Goal: Information Seeking & Learning: Learn about a topic

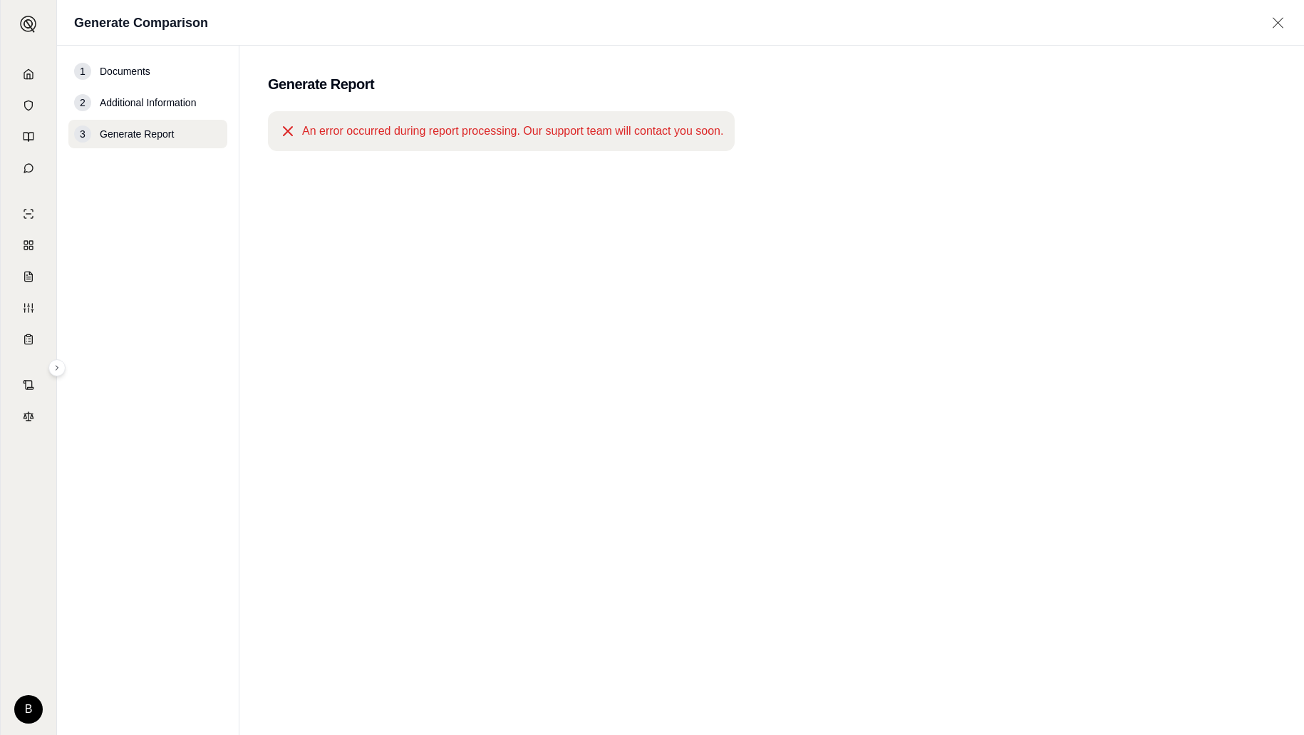
click at [1276, 23] on icon at bounding box center [1278, 23] width 18 height 14
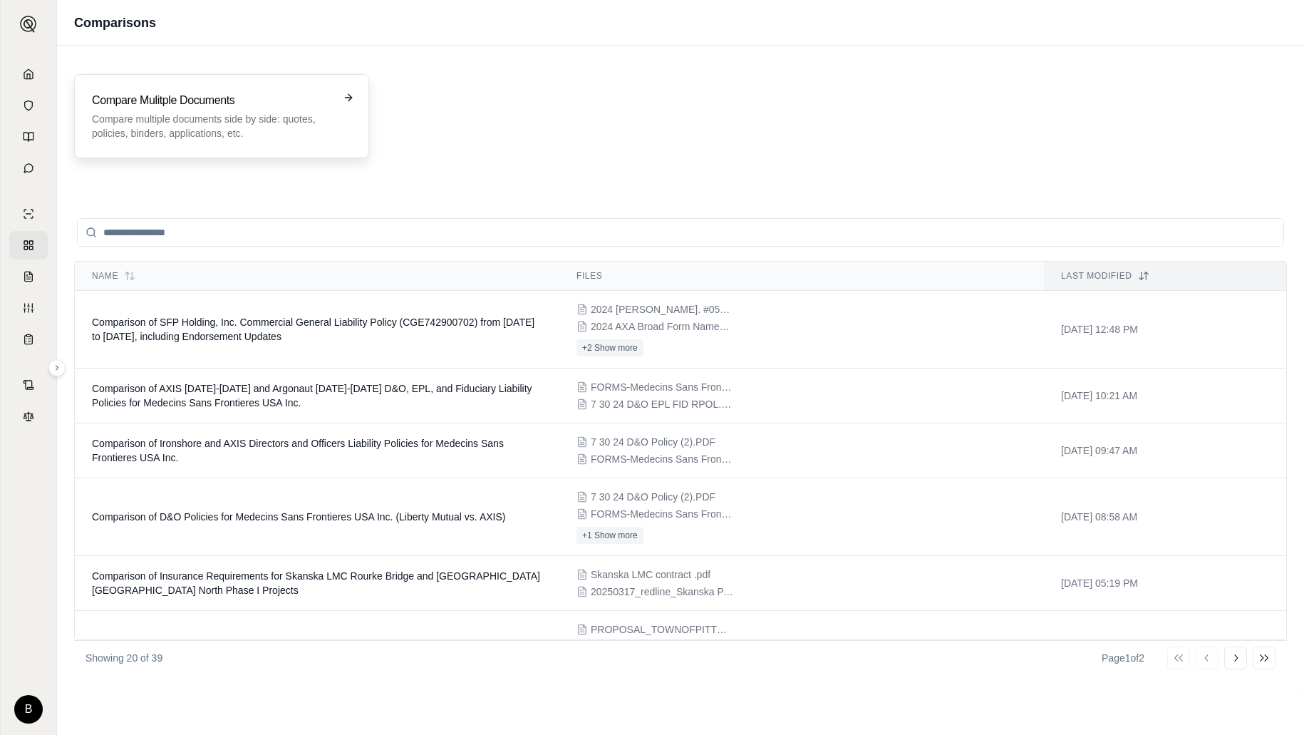
click at [275, 124] on p "Compare multiple documents side by side: quotes, policies, binders, application…" at bounding box center [211, 126] width 239 height 29
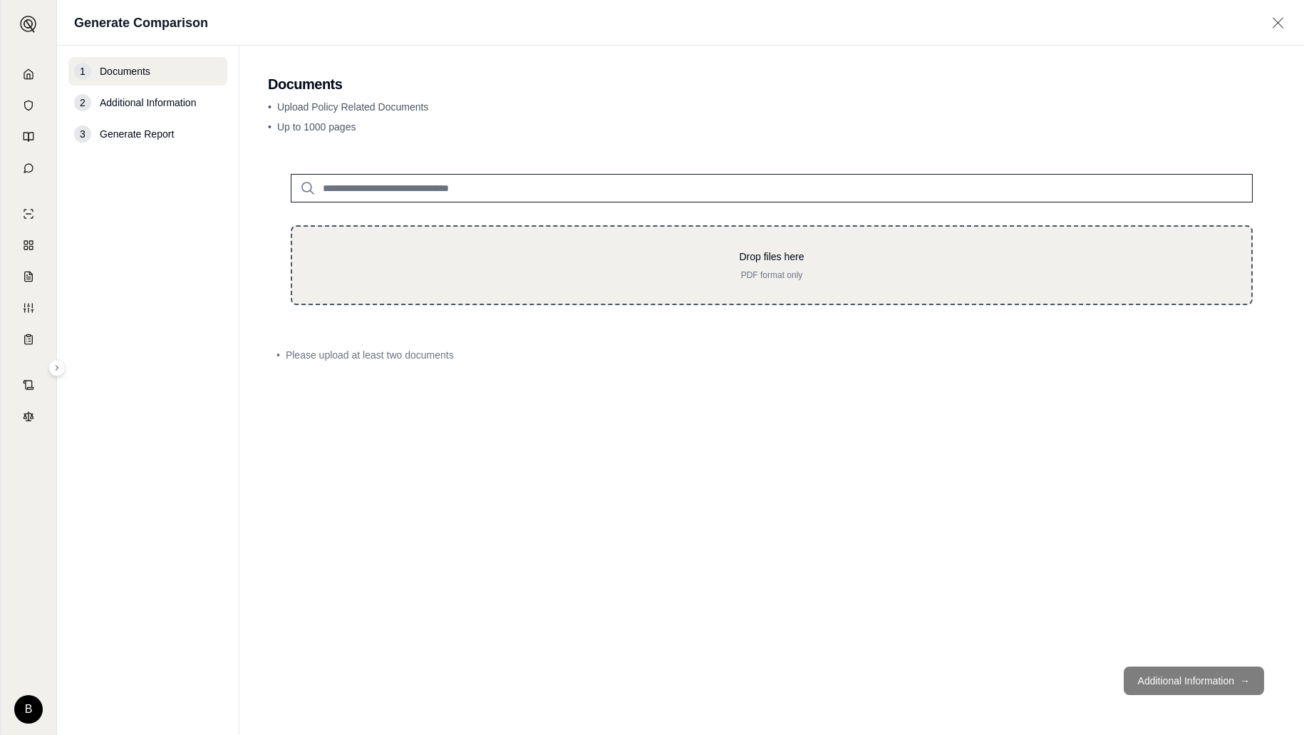
click at [738, 286] on div "Drop files here PDF format only" at bounding box center [772, 265] width 962 height 80
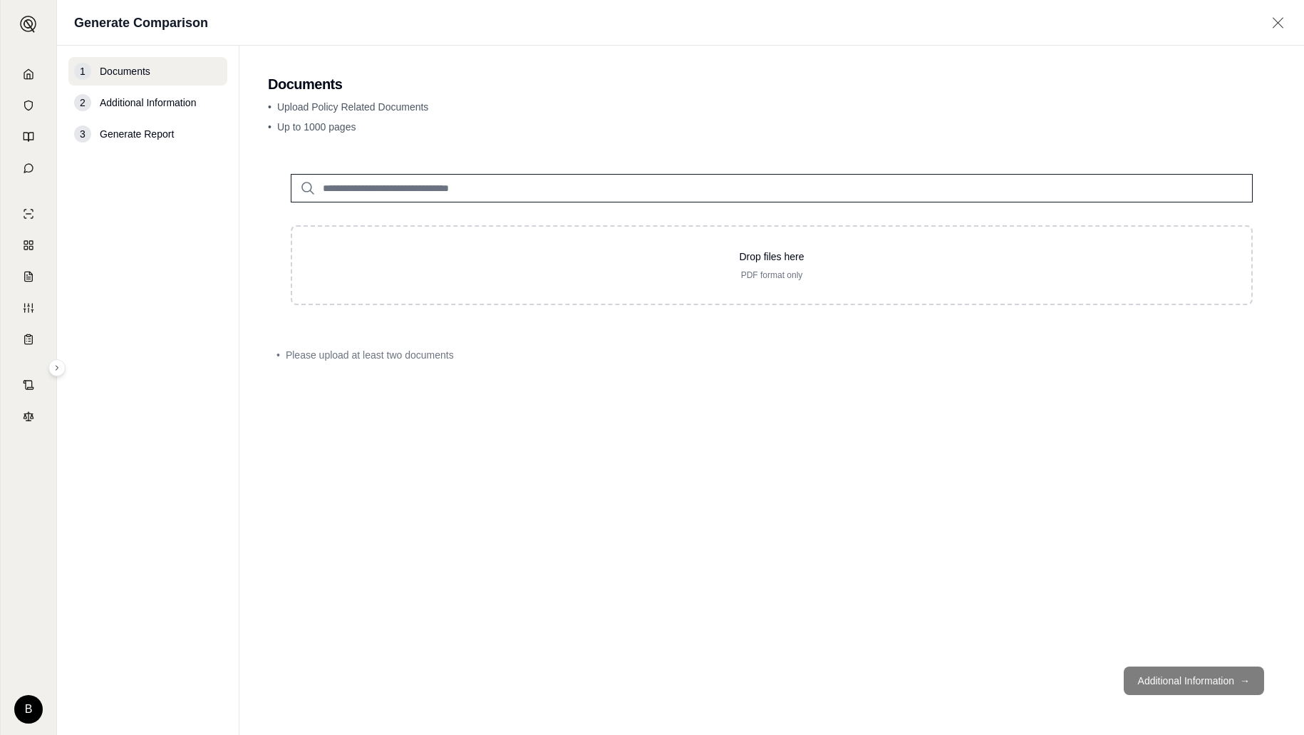
type input "**********"
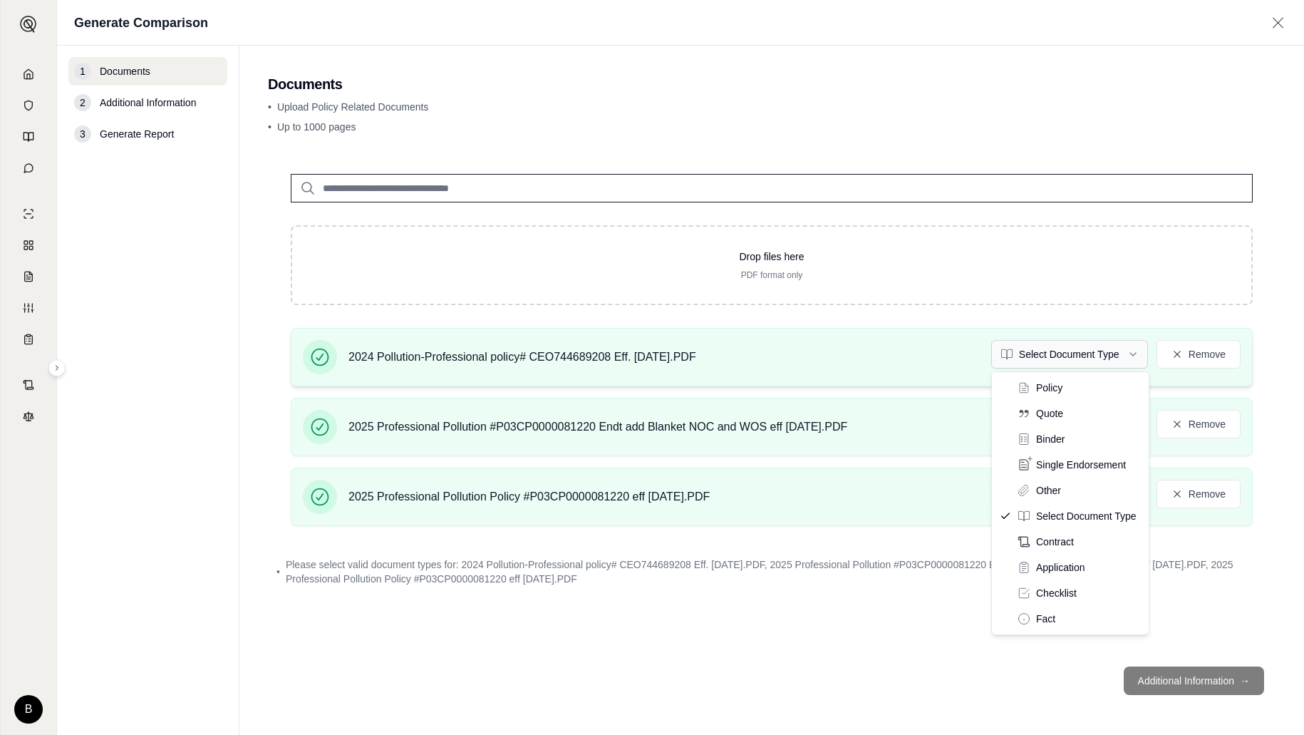
click at [1132, 353] on html "B Generate Comparison 1 Documents 2 Additional Information 3 Generate Report Do…" at bounding box center [652, 367] width 1304 height 735
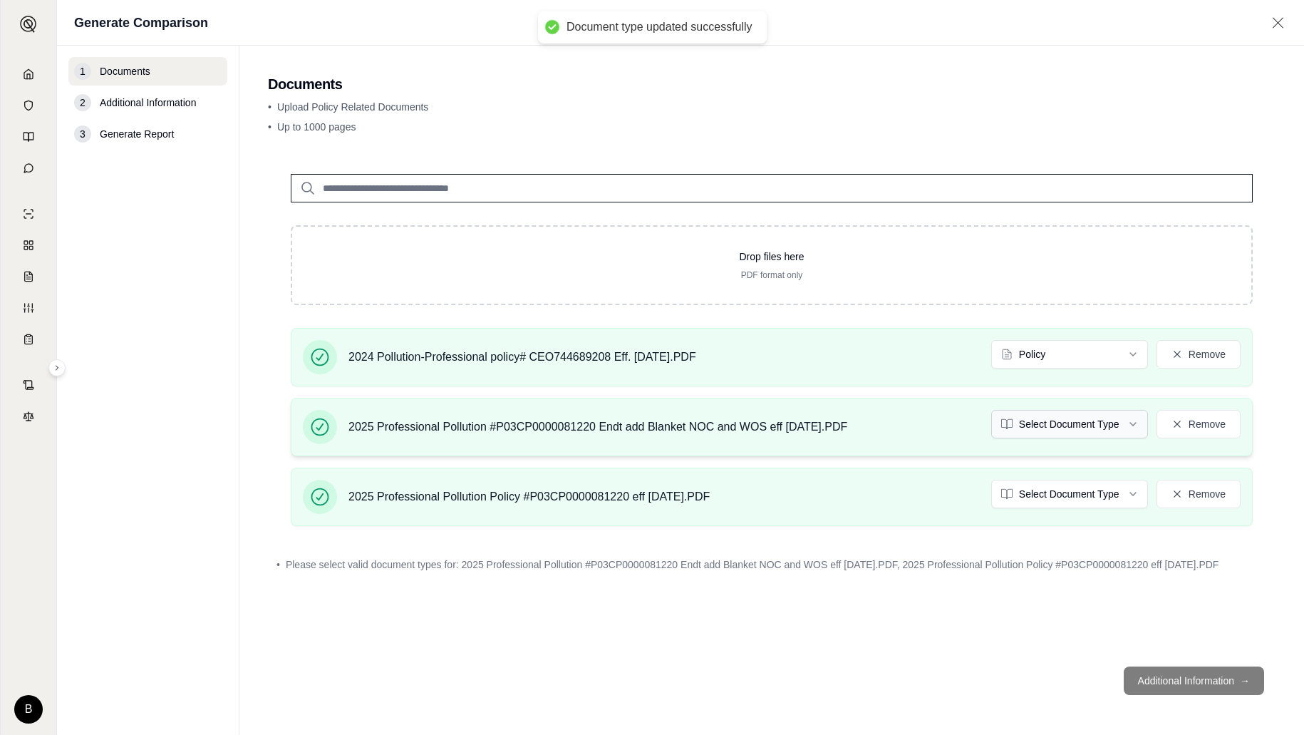
click at [1135, 425] on html "Document type updated successfully B Generate Comparison 1 Documents 2 Addition…" at bounding box center [652, 367] width 1304 height 735
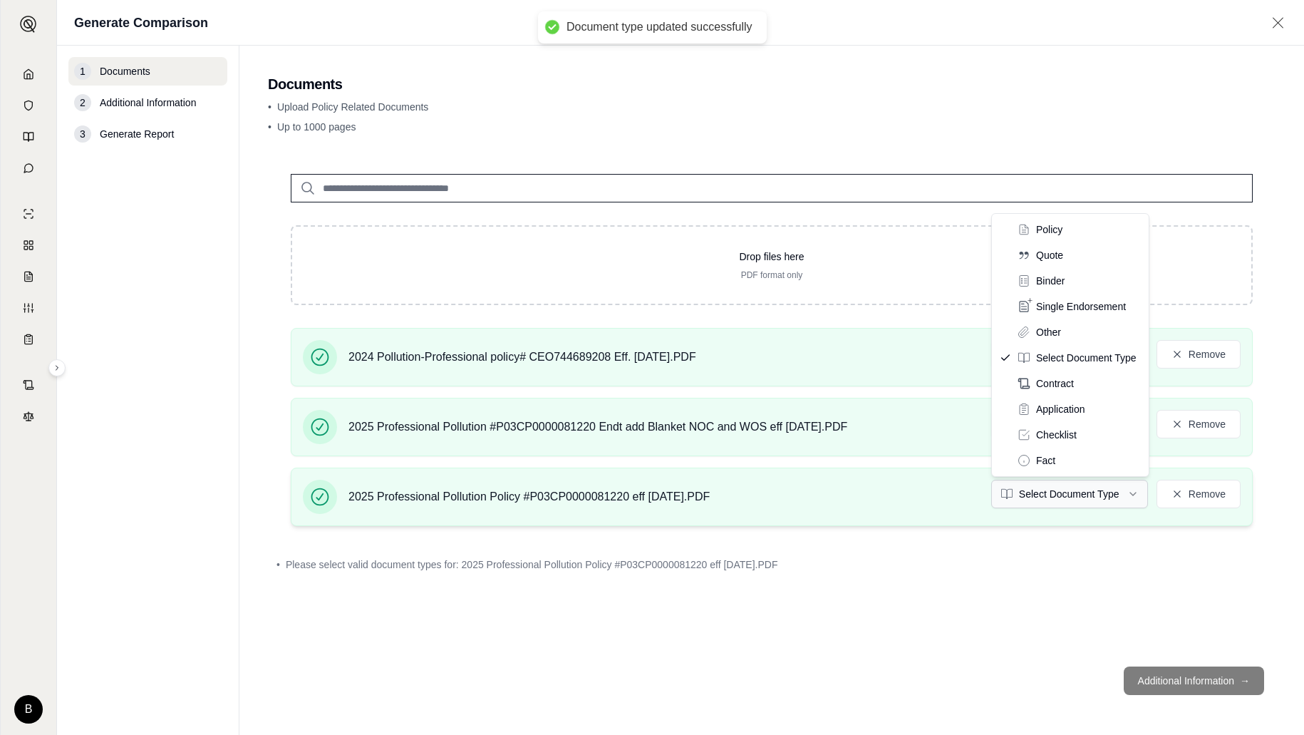
click at [1129, 486] on html "Document type updated successfully B Generate Comparison 1 Documents 2 Addition…" at bounding box center [652, 367] width 1304 height 735
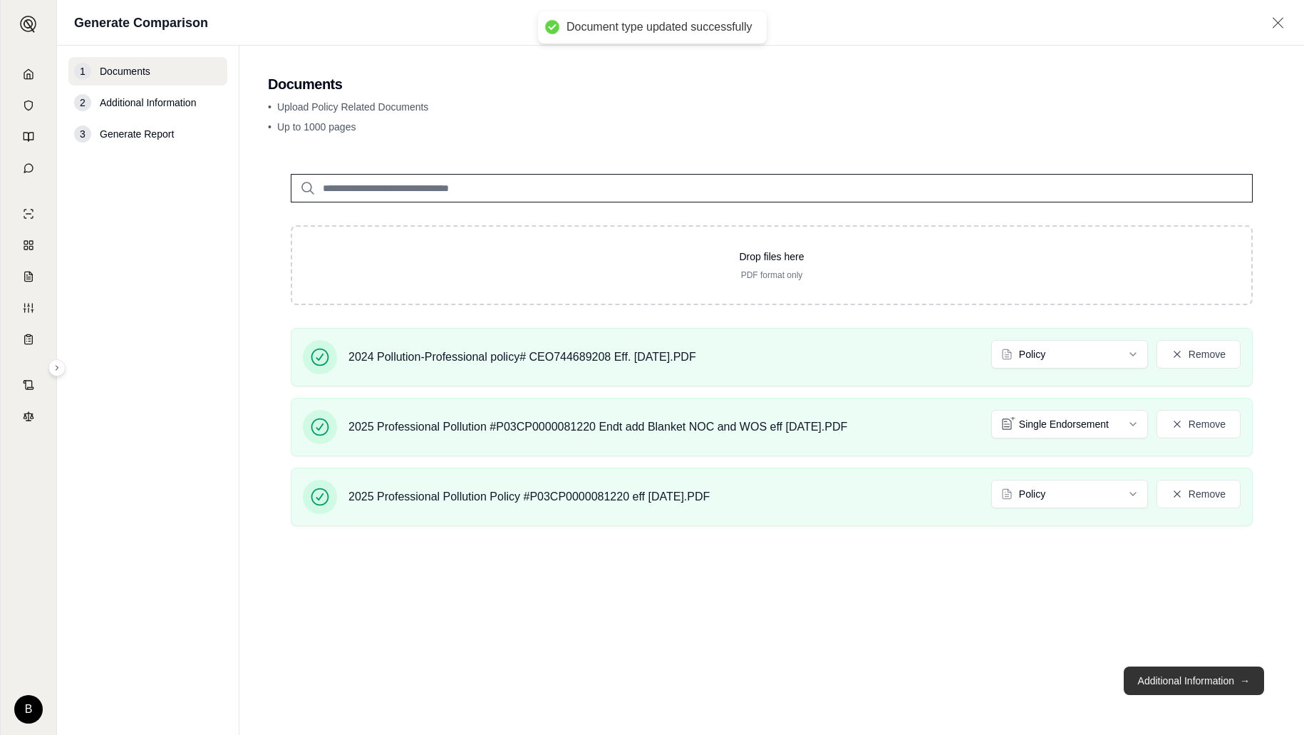
click at [1211, 671] on button "Additional Information →" at bounding box center [1194, 680] width 140 height 29
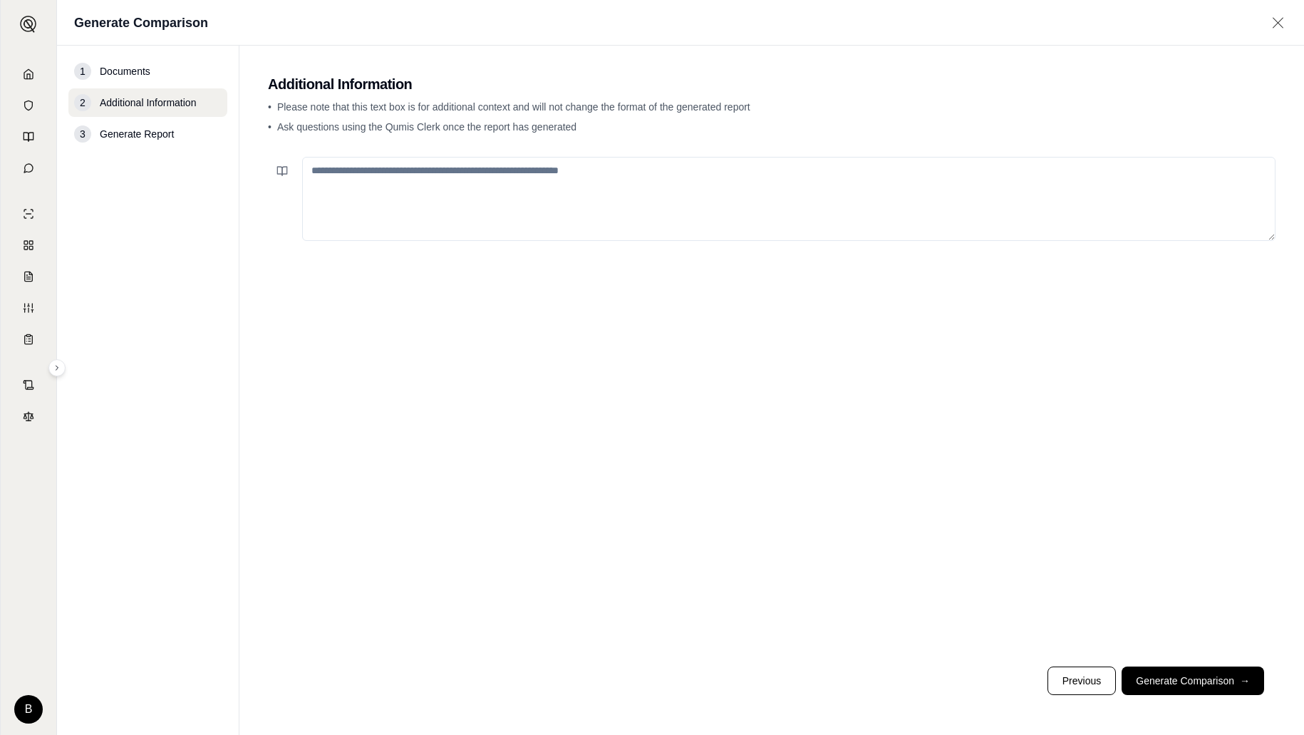
click at [504, 192] on textarea at bounding box center [788, 199] width 973 height 84
type textarea "**********"
click at [1199, 680] on button "Generate Comparison →" at bounding box center [1193, 680] width 143 height 29
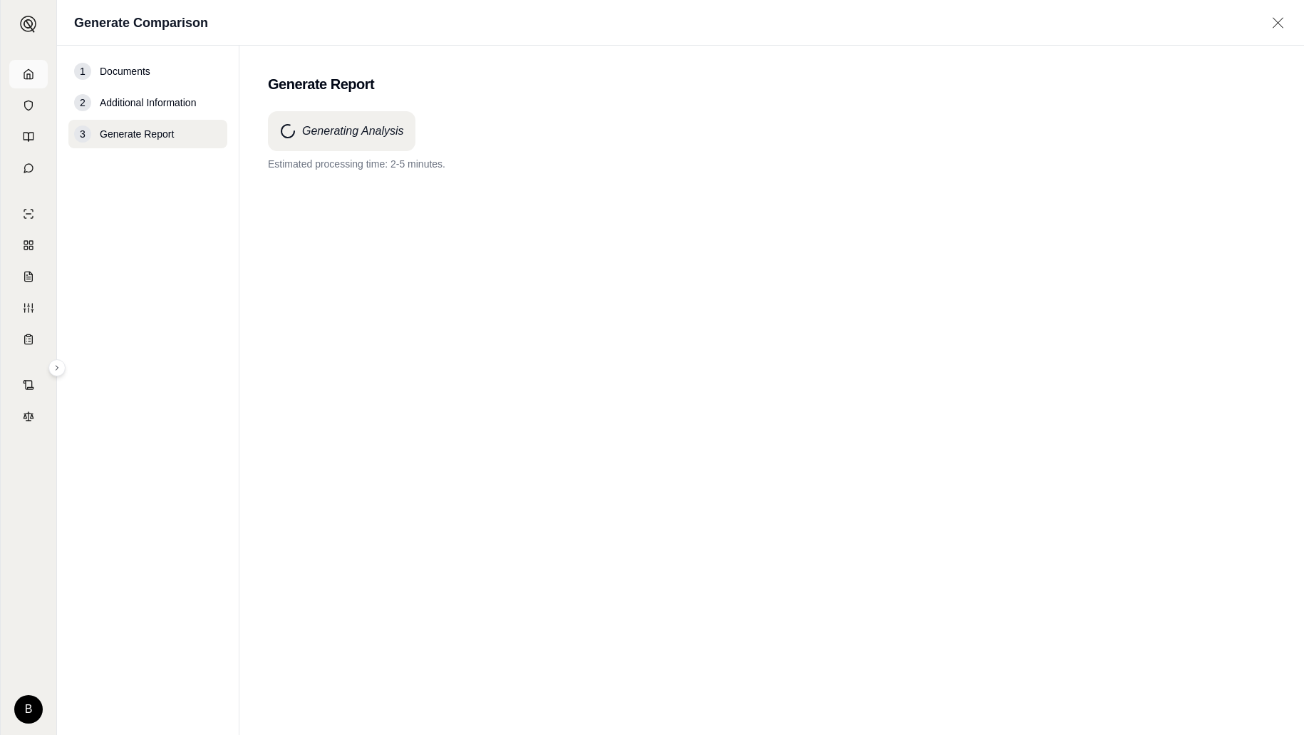
click at [24, 71] on icon at bounding box center [28, 73] width 11 height 11
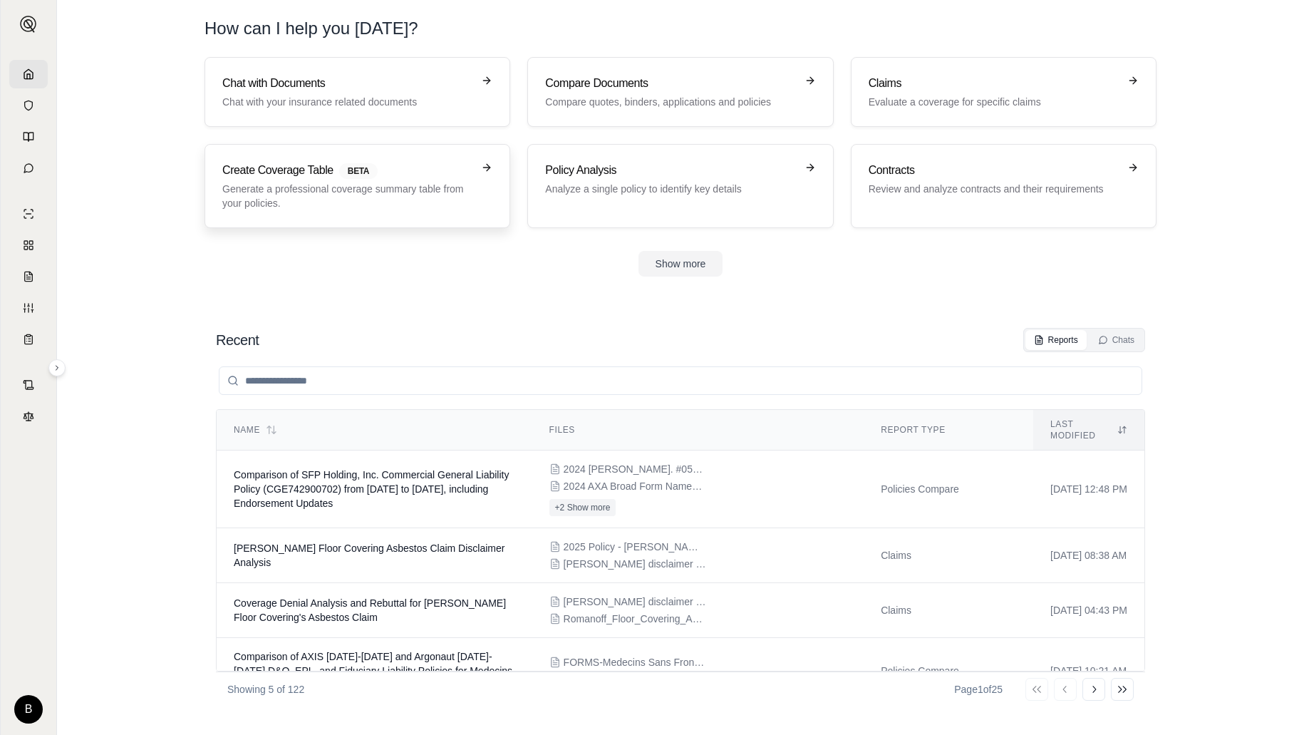
click at [317, 173] on h3 "Create Coverage Table BETA" at bounding box center [347, 170] width 250 height 17
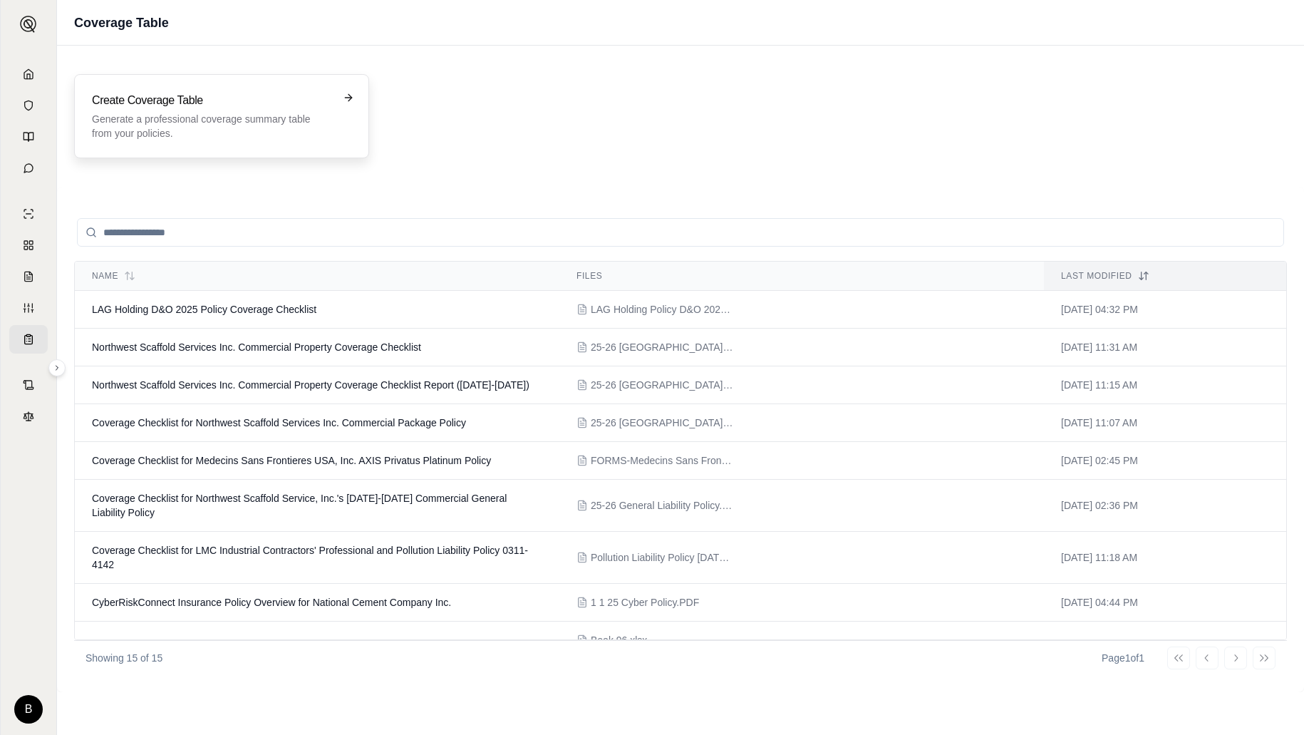
click at [296, 130] on p "Generate a professional coverage summary table from your policies." at bounding box center [211, 126] width 239 height 29
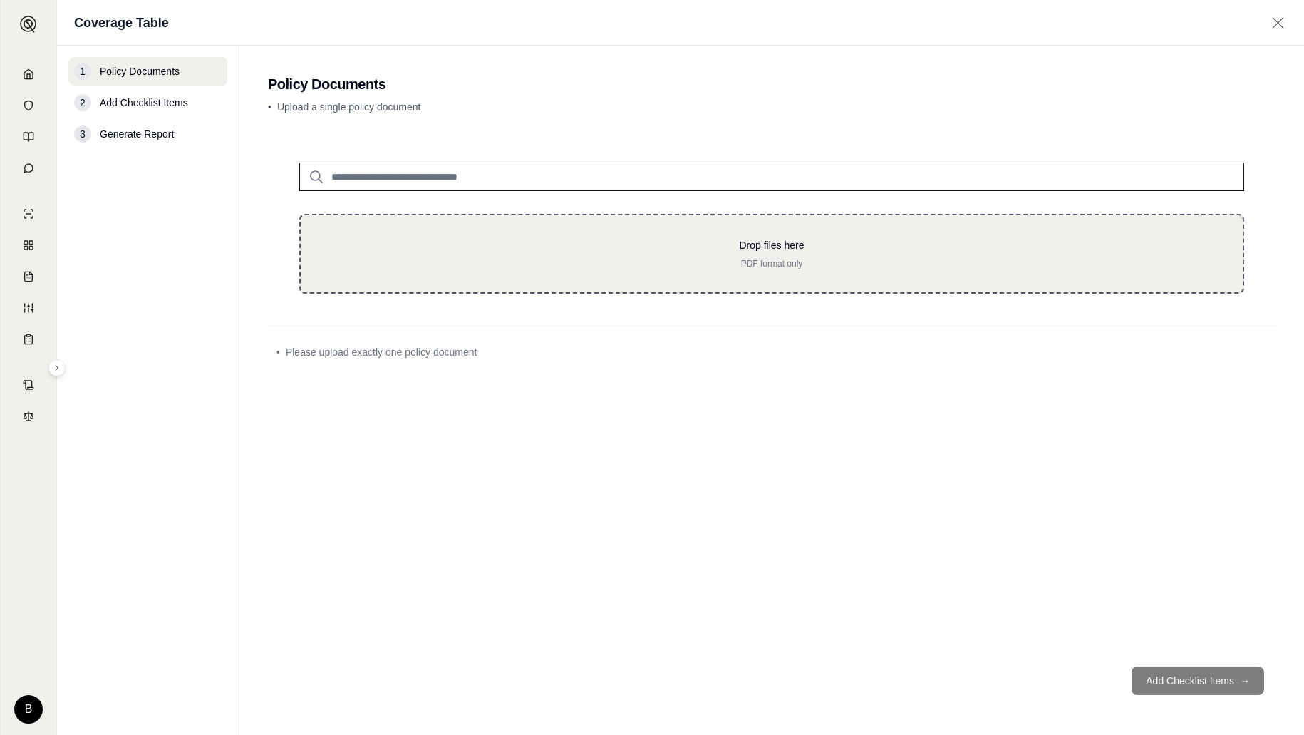
click at [702, 225] on div "Drop files here PDF format only" at bounding box center [771, 254] width 945 height 80
type input "**********"
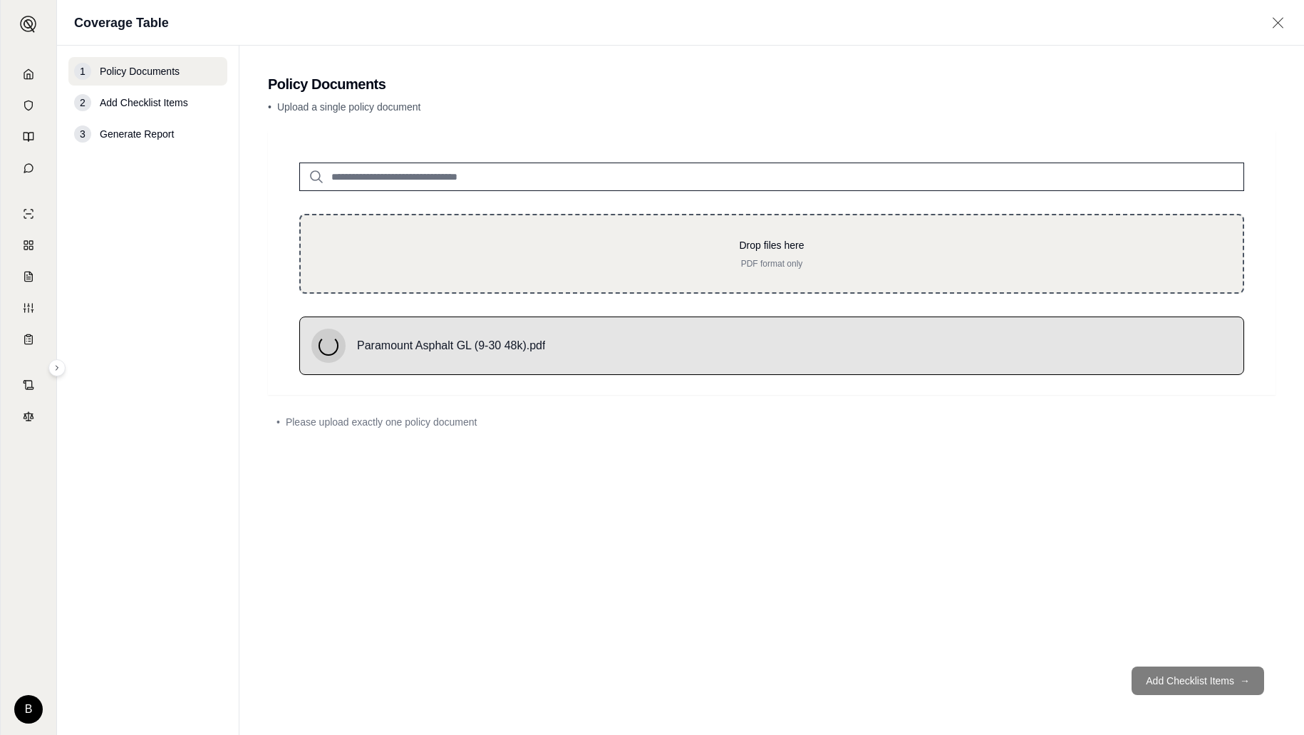
click at [747, 243] on p "Drop files here" at bounding box center [772, 245] width 896 height 14
type input "**********"
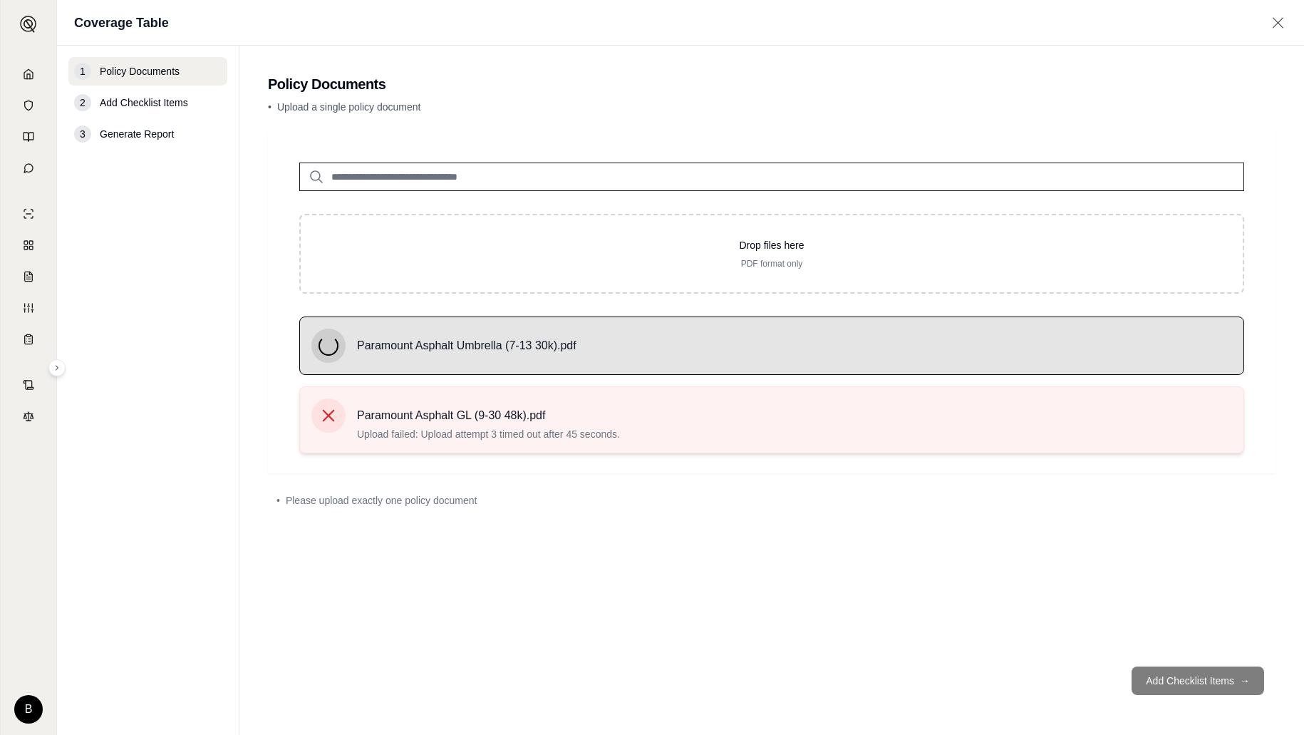
click at [326, 414] on icon at bounding box center [329, 416] width 12 height 12
click at [326, 418] on icon at bounding box center [329, 416] width 12 height 12
click at [328, 414] on icon at bounding box center [329, 416] width 12 height 12
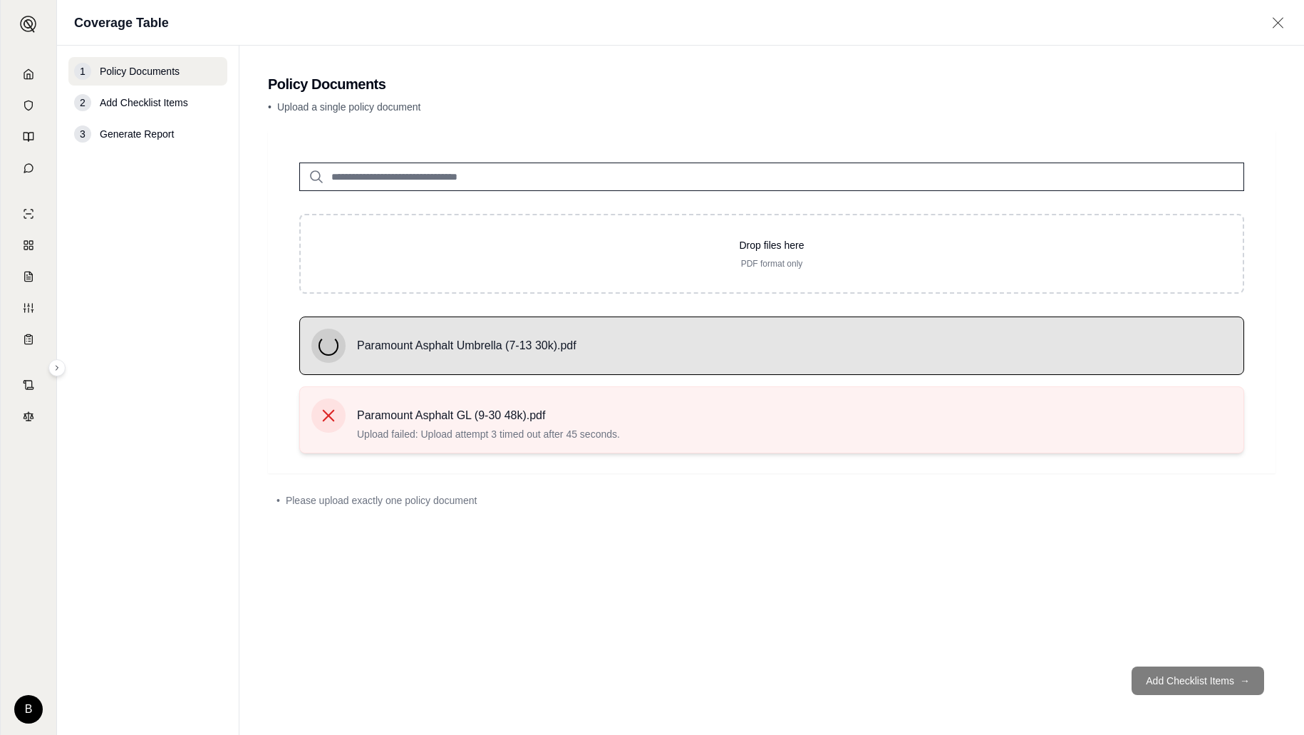
click at [326, 415] on icon at bounding box center [329, 415] width 20 height 20
click at [797, 581] on div "Drop files here PDF format only Paramount Asphalt Umbrella (7-13 30k).pdf Param…" at bounding box center [772, 393] width 1008 height 524
click at [27, 76] on icon at bounding box center [28, 73] width 11 height 11
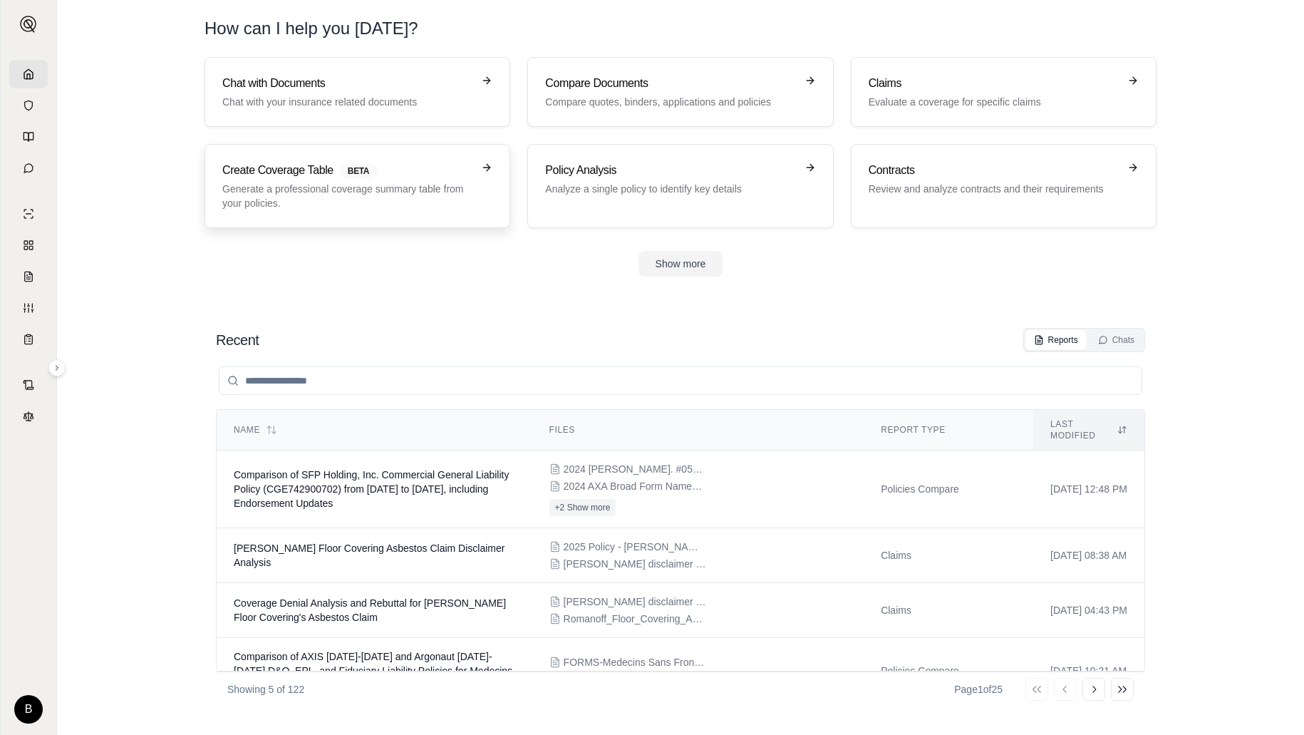
click at [363, 197] on p "Generate a professional coverage summary table from your policies." at bounding box center [347, 196] width 250 height 29
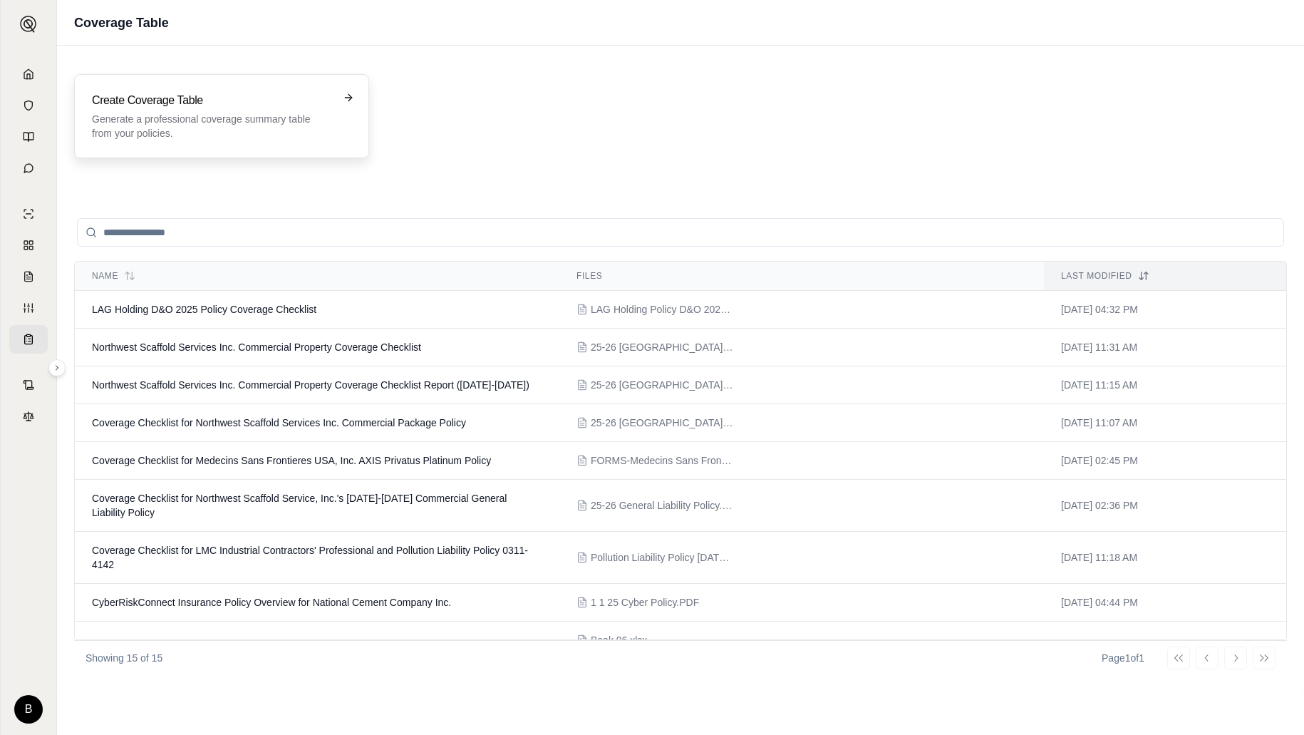
click at [271, 132] on p "Generate a professional coverage summary table from your policies." at bounding box center [211, 126] width 239 height 29
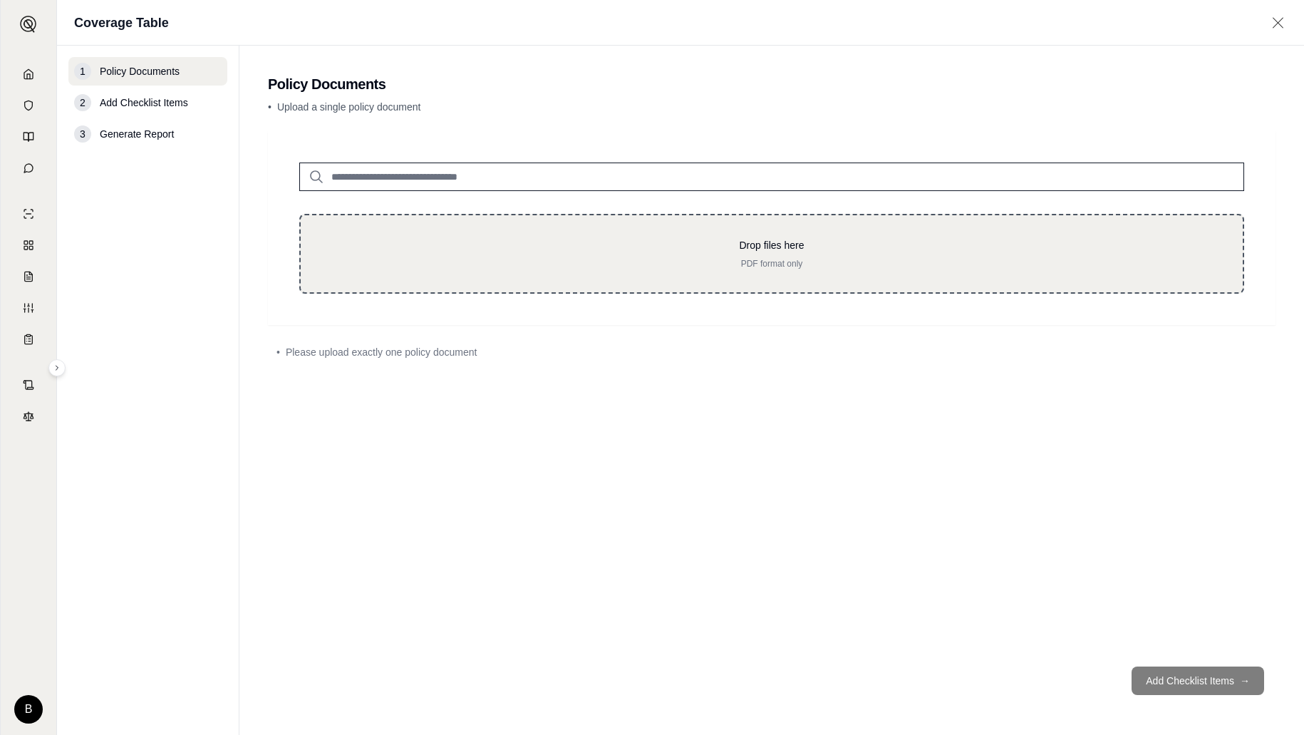
click at [616, 242] on p "Drop files here" at bounding box center [772, 245] width 896 height 14
type input "**********"
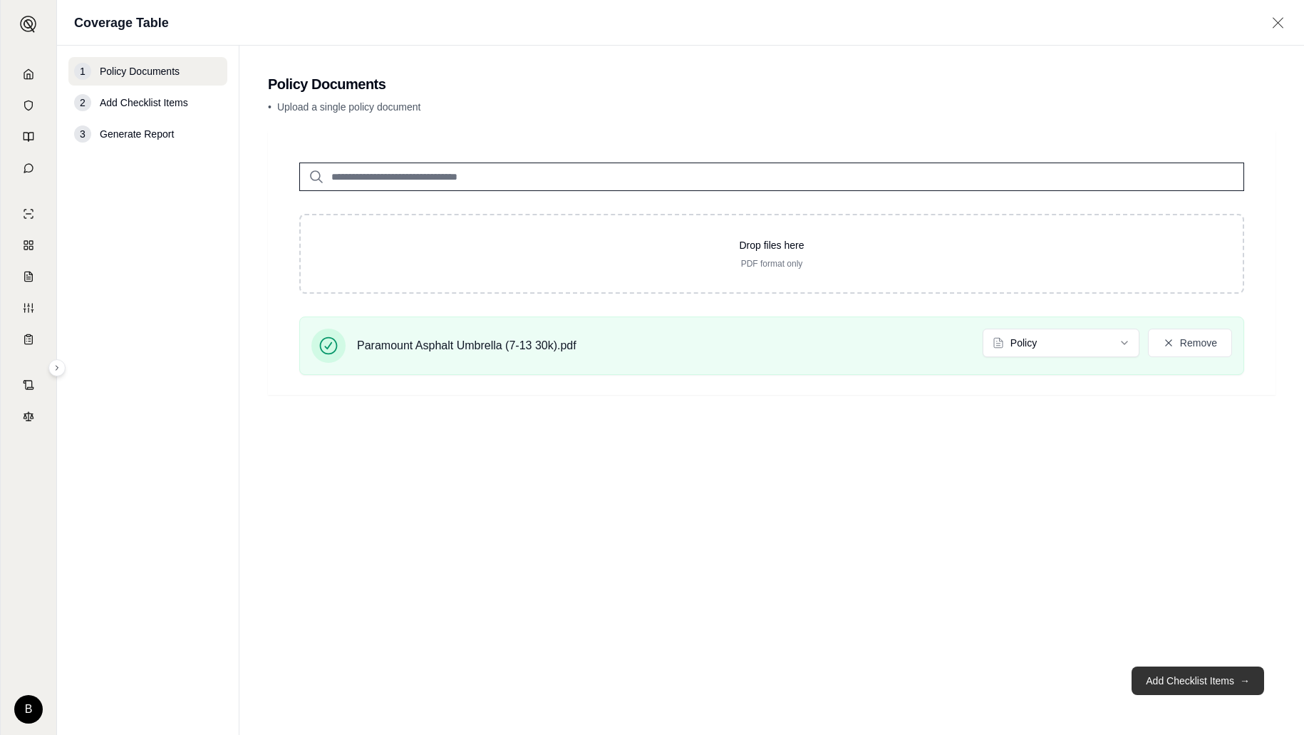
click at [1199, 680] on button "Add Checklist Items →" at bounding box center [1198, 680] width 133 height 29
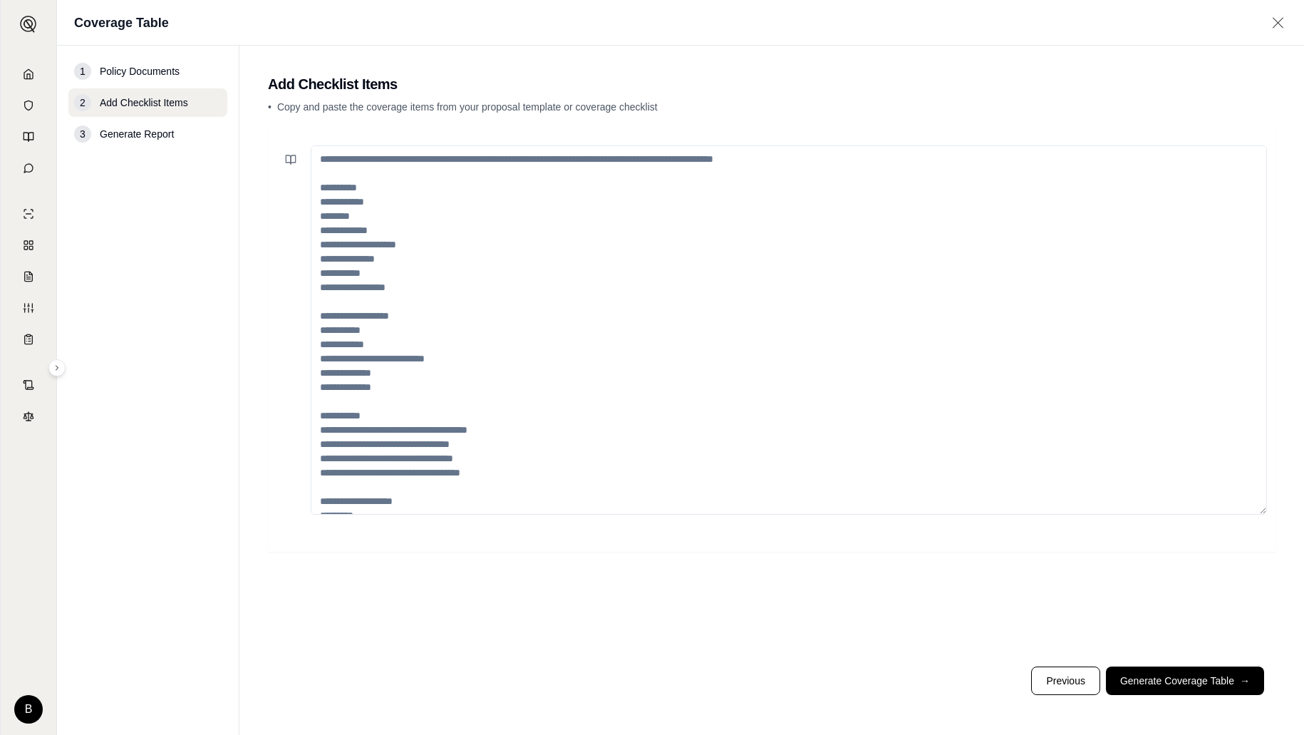
click at [367, 160] on textarea at bounding box center [789, 329] width 956 height 369
paste textarea "**********"
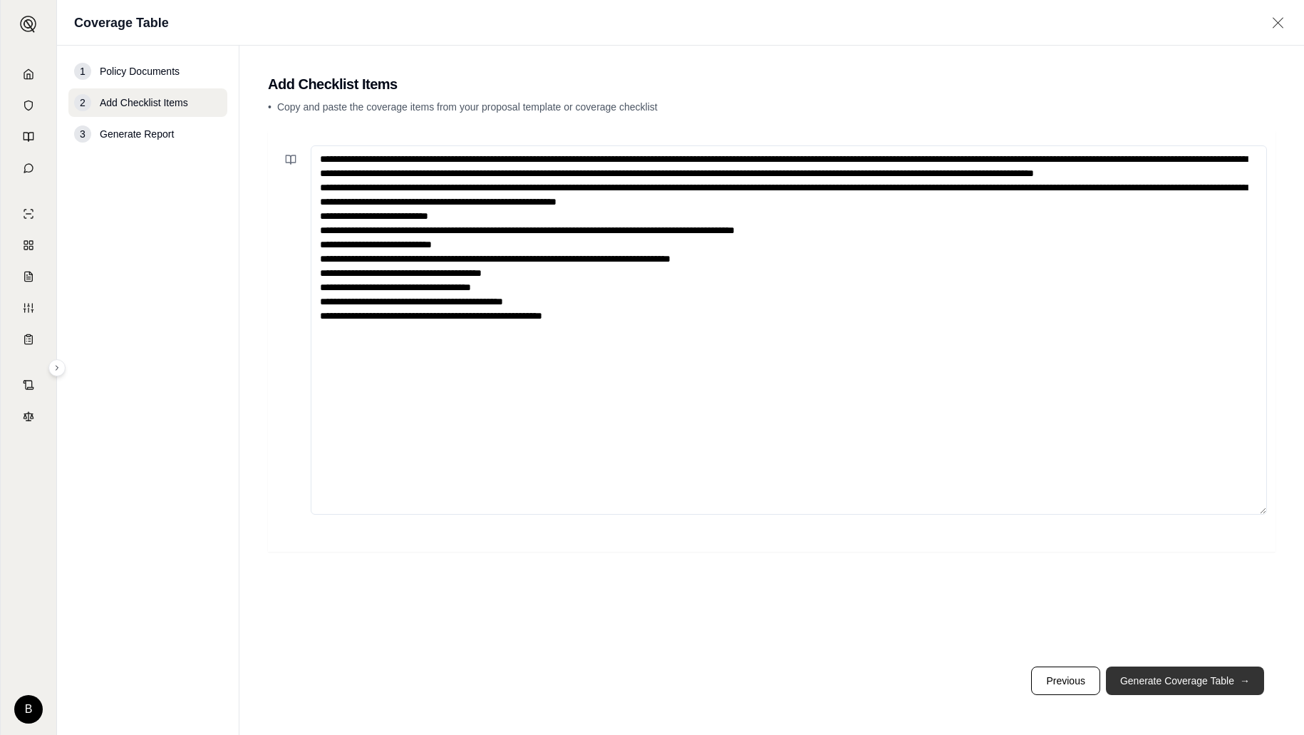
type textarea "**********"
click at [1156, 675] on button "Generate Coverage Table →" at bounding box center [1185, 680] width 158 height 29
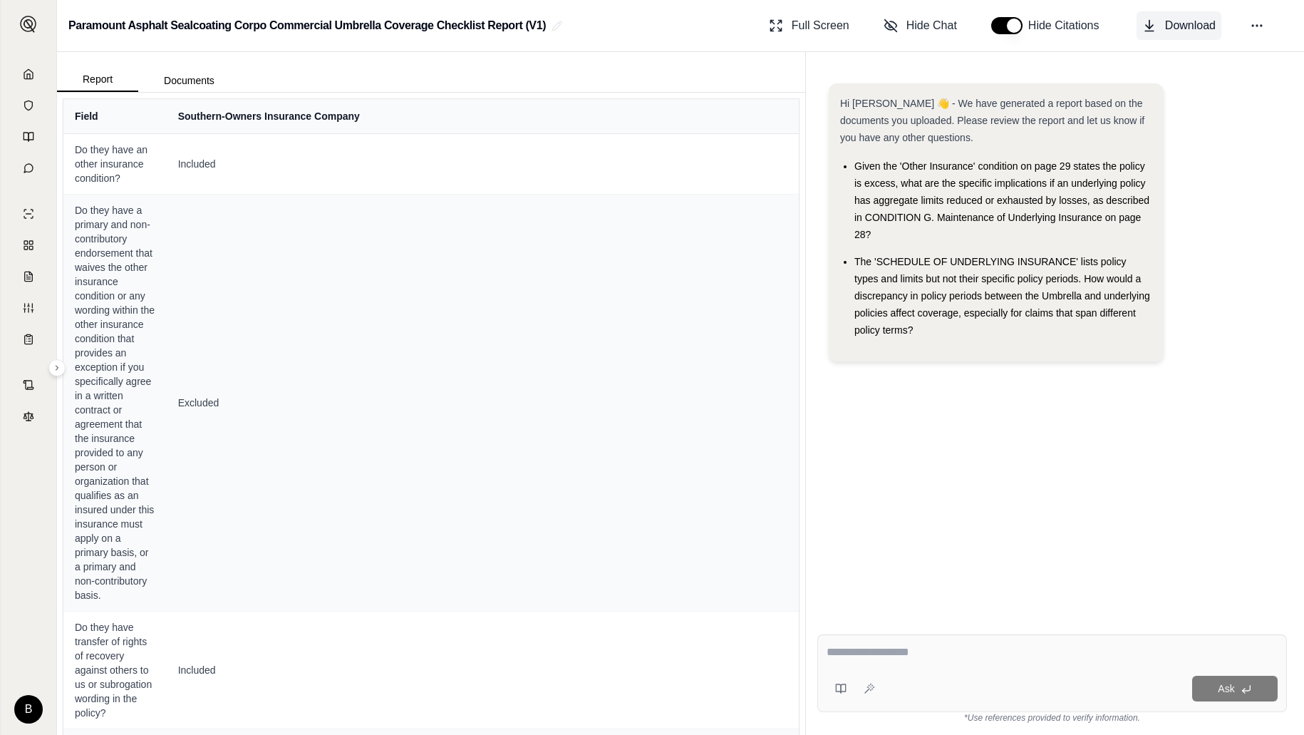
click at [1183, 26] on span "Download" at bounding box center [1190, 25] width 51 height 17
click at [29, 76] on polyline at bounding box center [28, 76] width 3 height 5
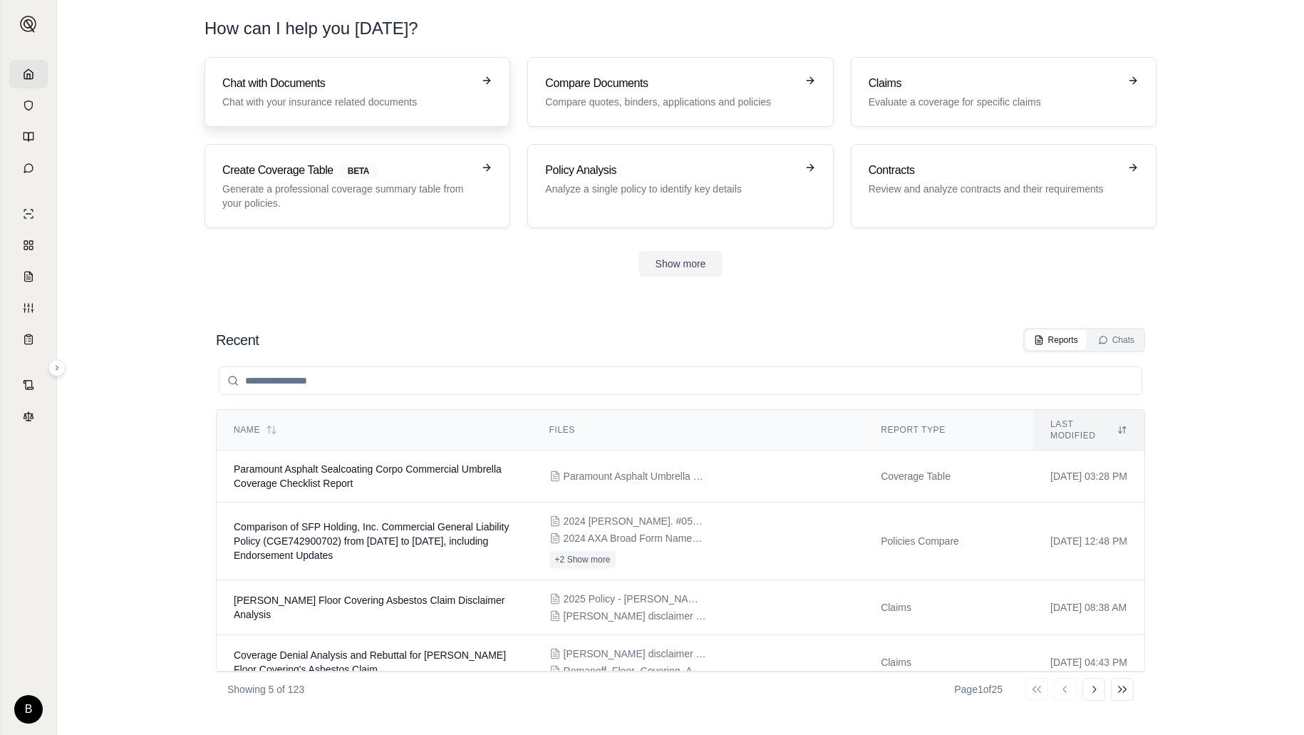
click at [355, 101] on p "Chat with your insurance related documents" at bounding box center [347, 102] width 250 height 14
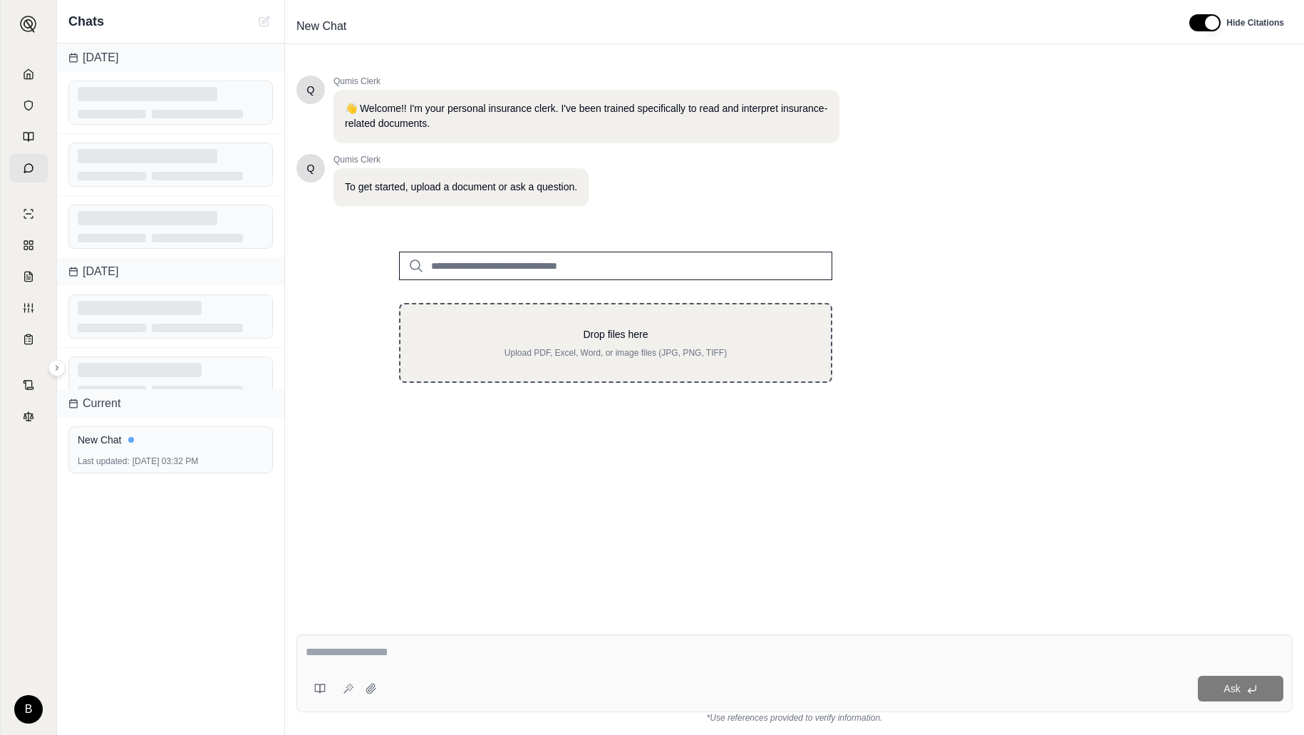
click at [569, 351] on p "Upload PDF, Excel, Word, or image files (JPG, PNG, TIFF)" at bounding box center [615, 352] width 385 height 11
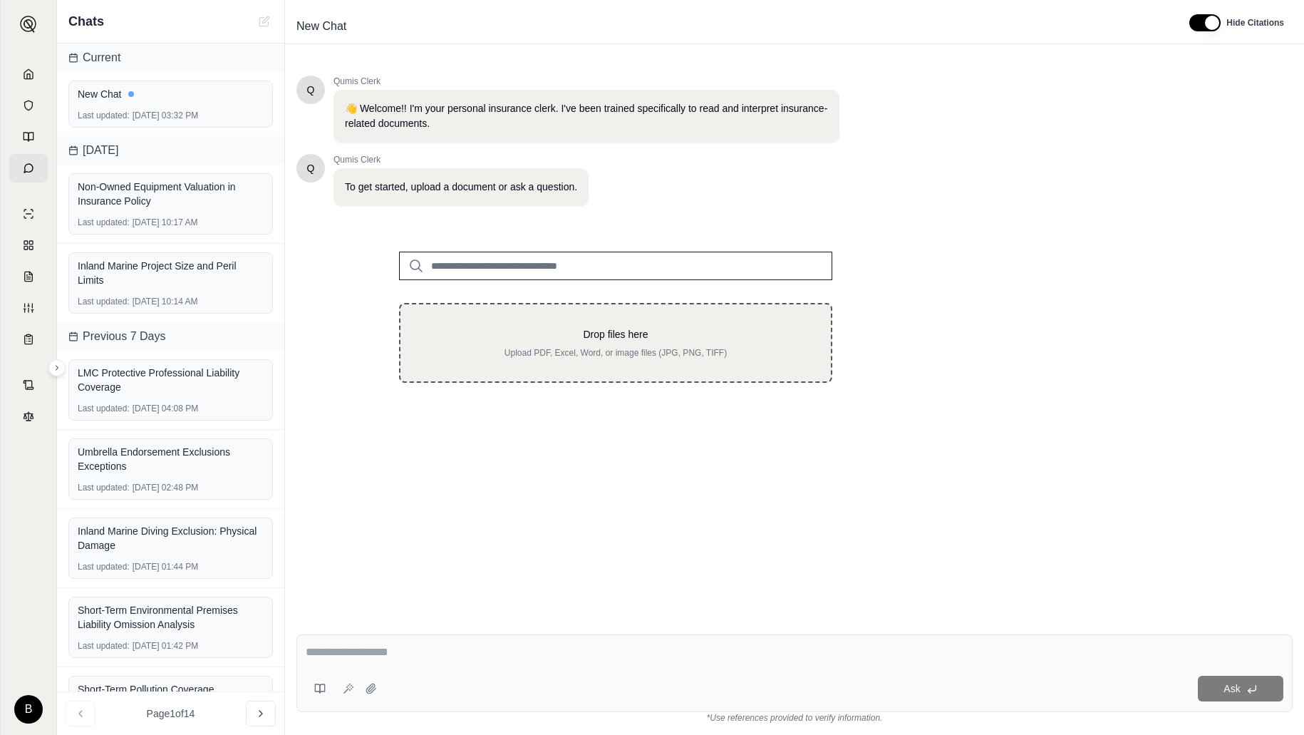
type input "**********"
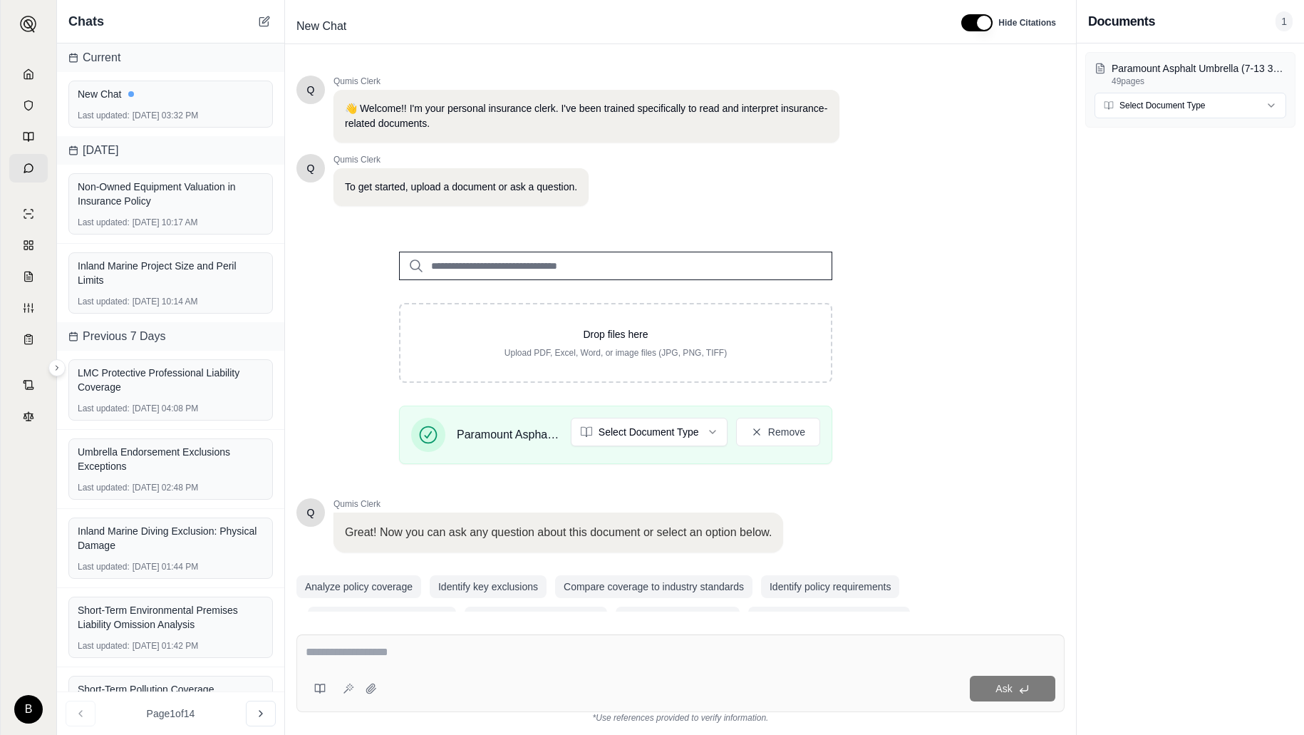
scroll to position [34, 0]
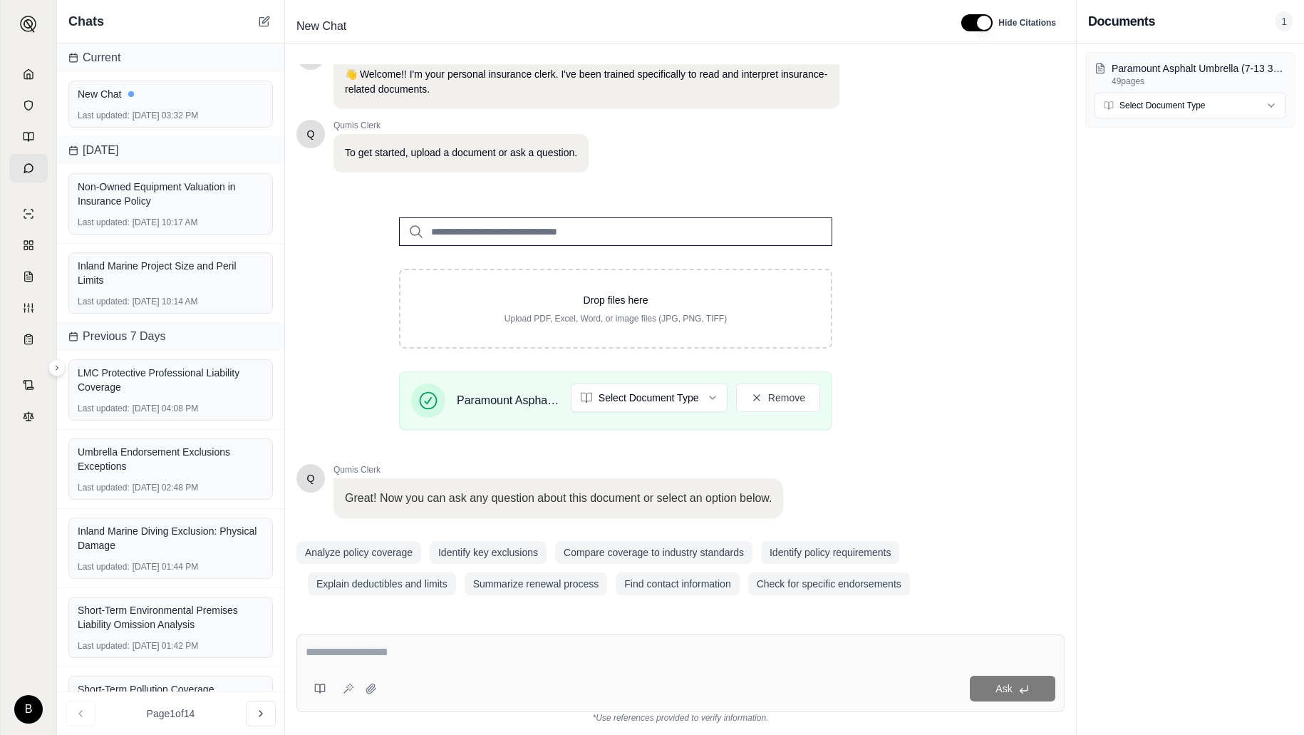
click at [447, 655] on textarea at bounding box center [681, 651] width 750 height 17
type textarea "**********"
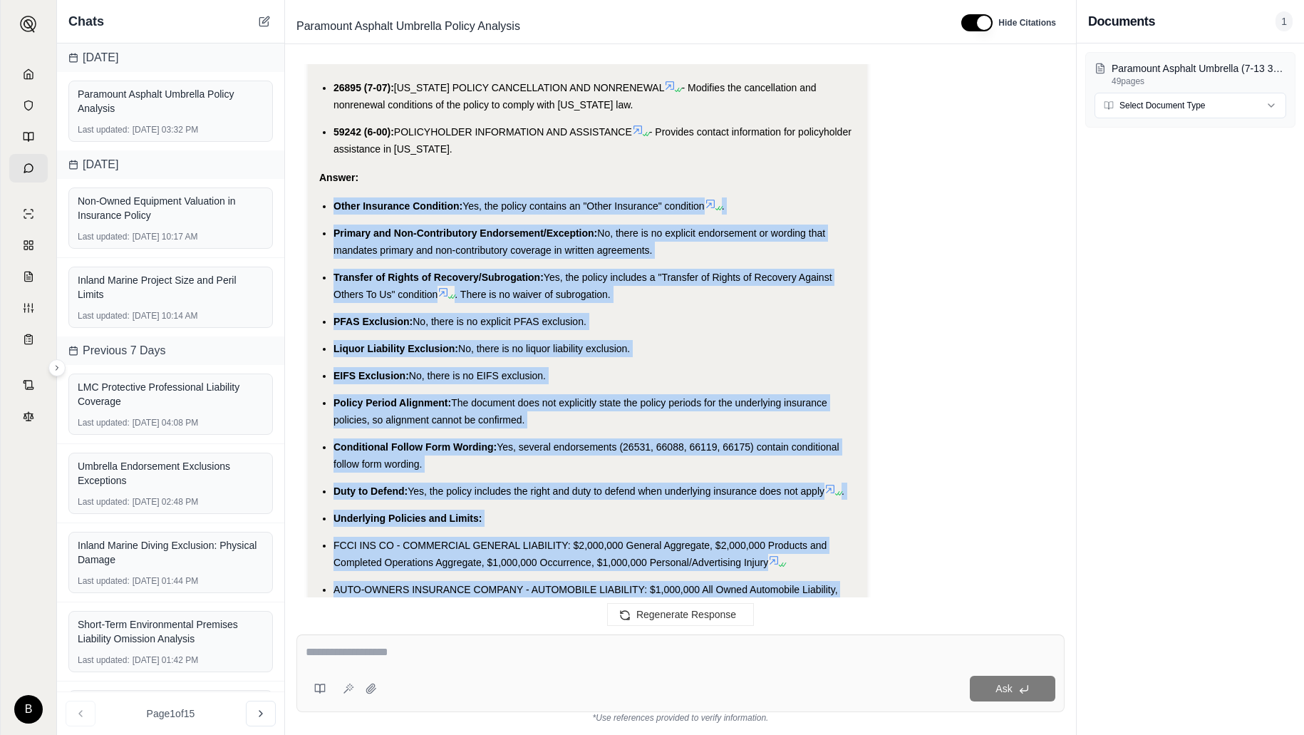
scroll to position [3479, 0]
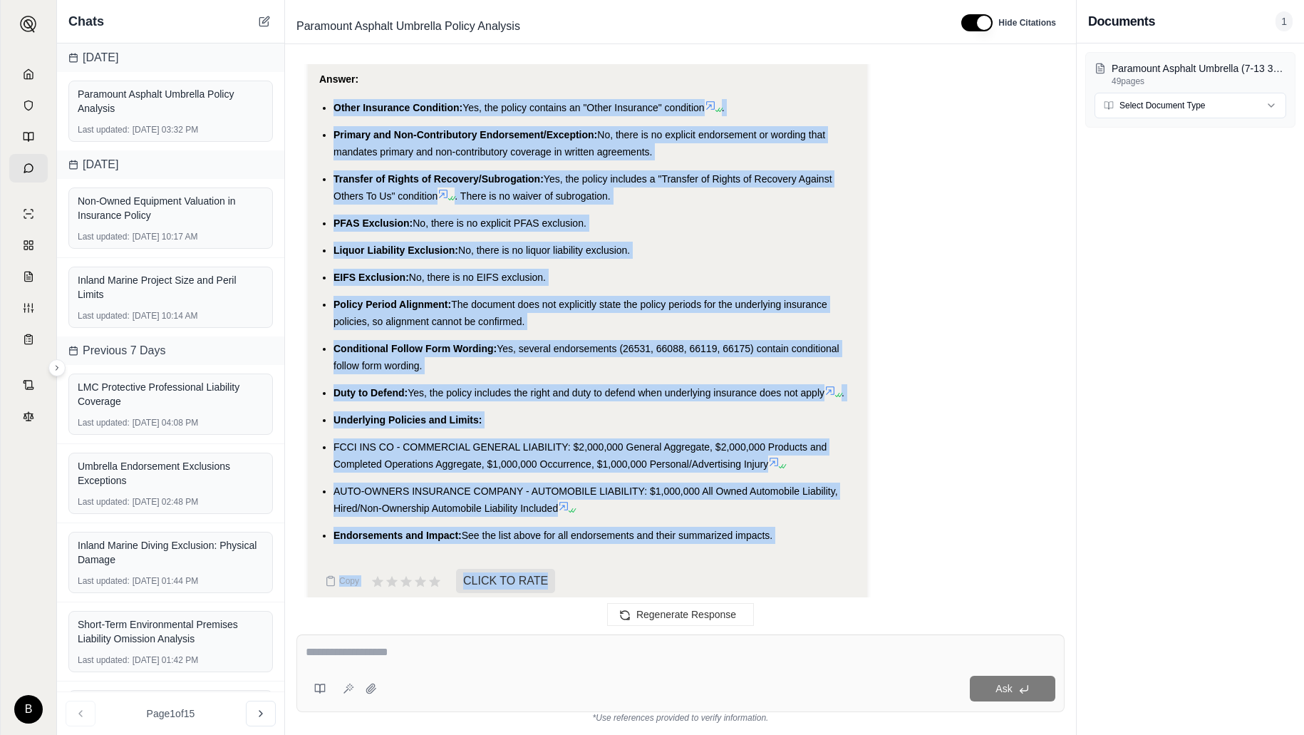
drag, startPoint x: 333, startPoint y: 392, endPoint x: 574, endPoint y: 496, distance: 262.4
click at [574, 496] on ul "Other Insurance Condition: Yes, the policy contains an "Other Insurance" condit…" at bounding box center [587, 321] width 537 height 445
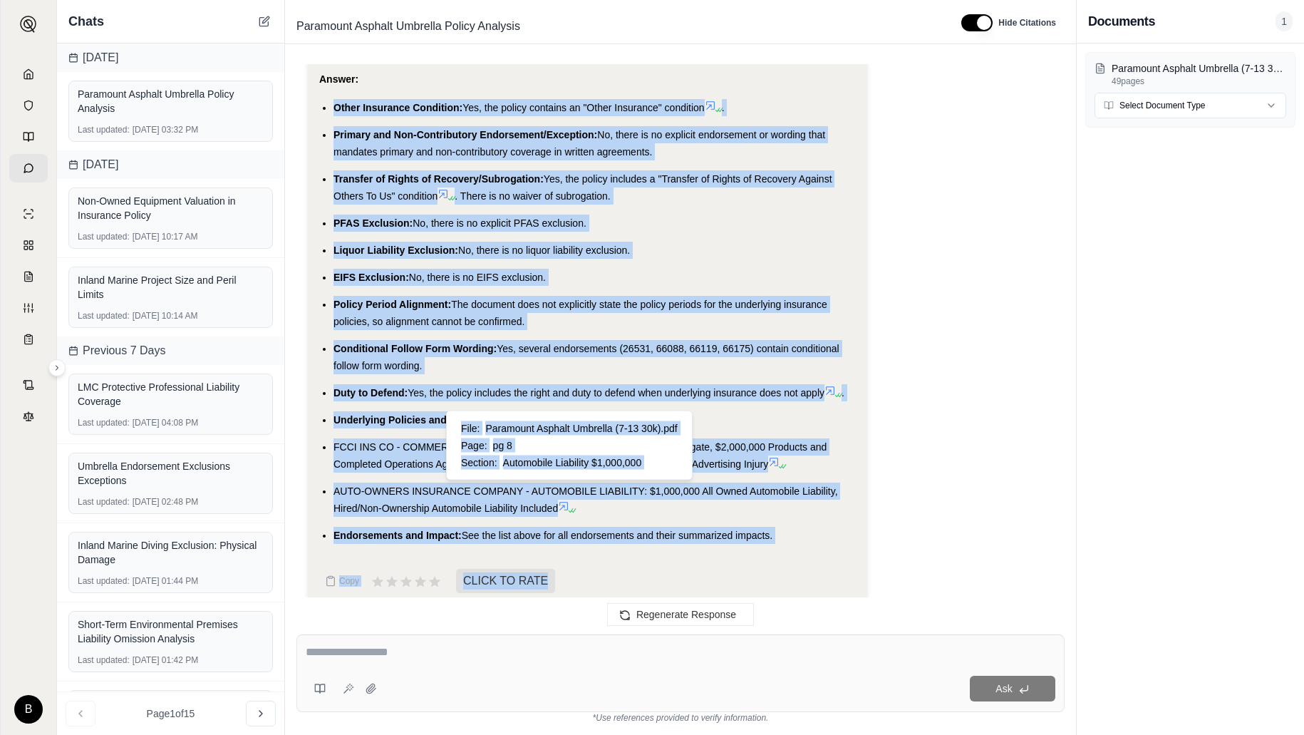
copy ul "Other Insurance Condition: Yes, the policy contains an "Other Insurance" condit…"
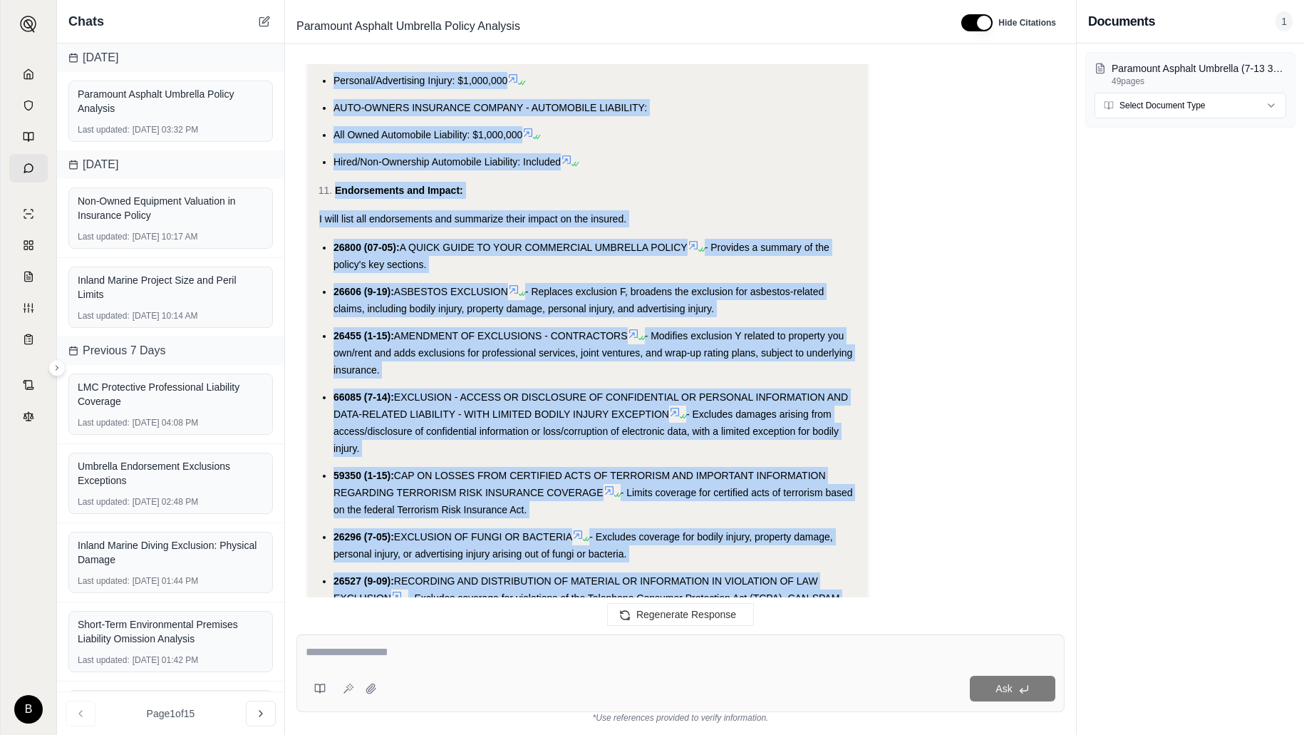
scroll to position [2231, 0]
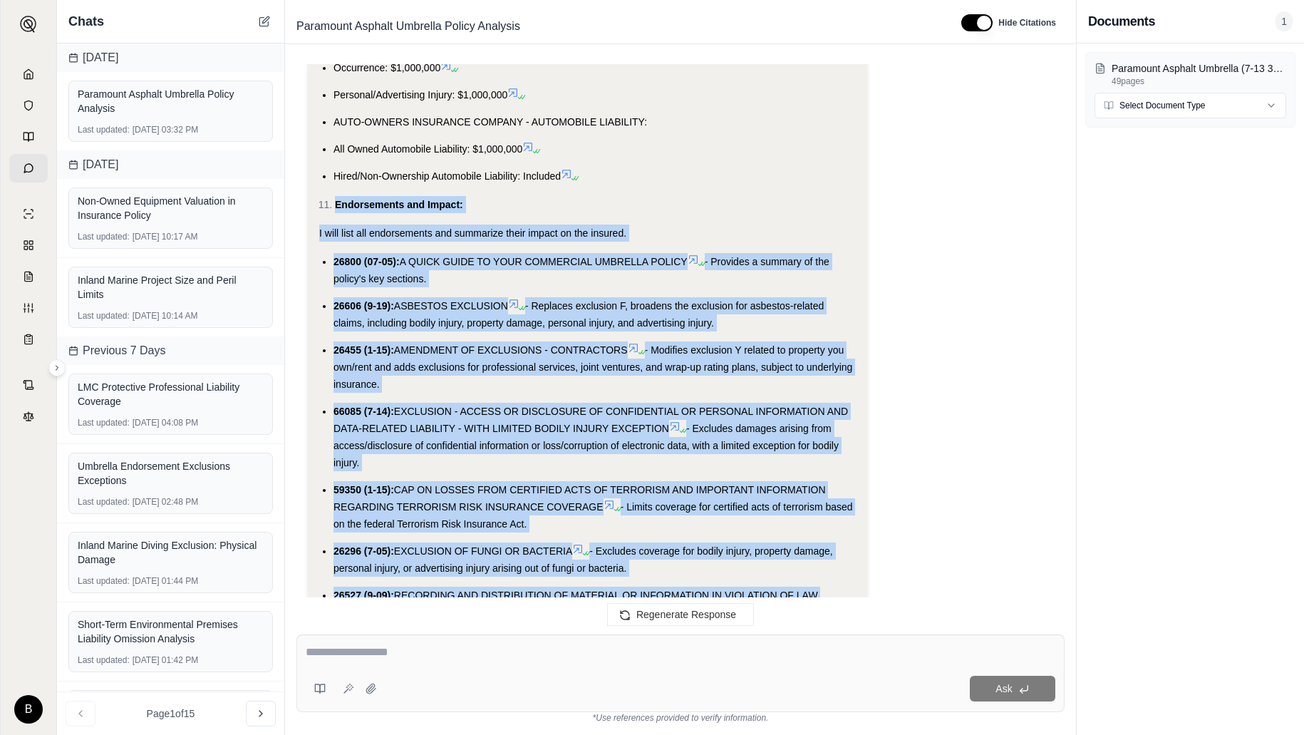
drag, startPoint x: 480, startPoint y: 398, endPoint x: 310, endPoint y: 205, distance: 256.9
click at [310, 205] on div "Okay, I will analyze the provided document, "Paramount Asphalt Umbrella (7-13 3…" at bounding box center [587, 21] width 559 height 3665
copy div "Endorsements and Impact: I will list all endorsements and summarize their impac…"
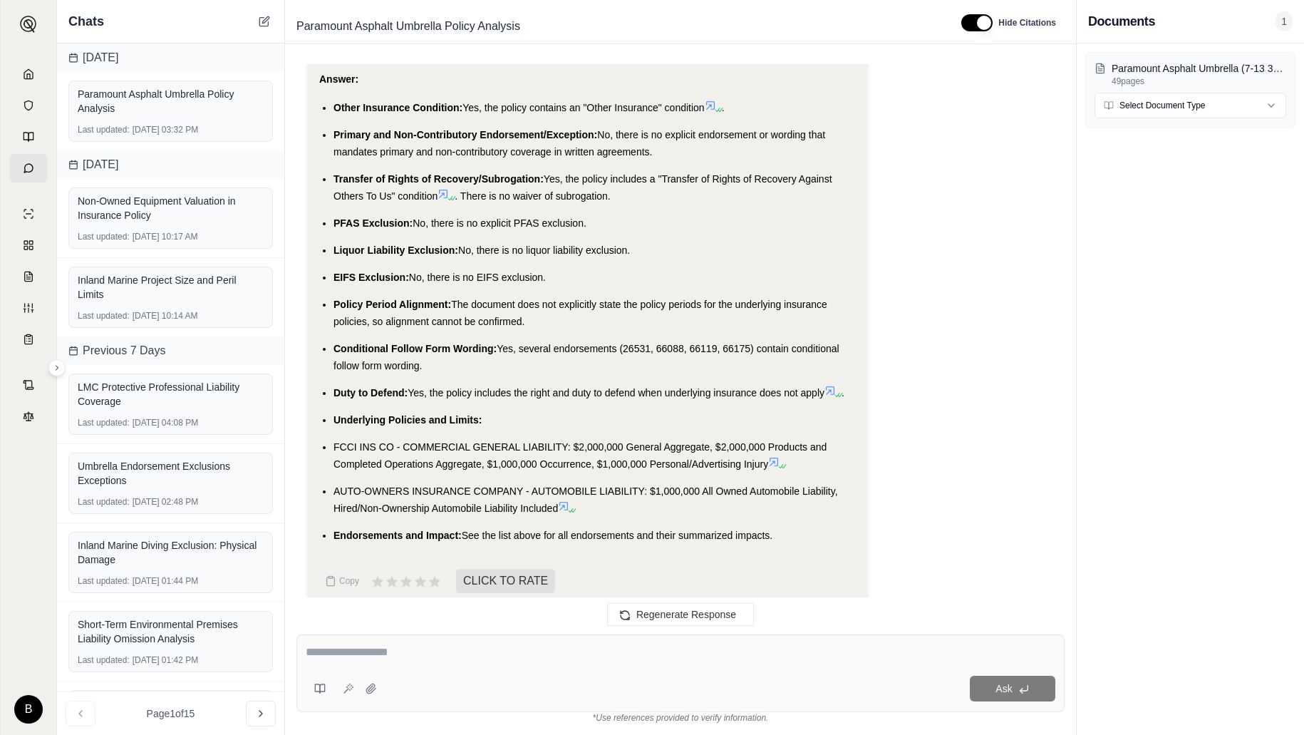
click at [569, 500] on icon at bounding box center [563, 505] width 11 height 11
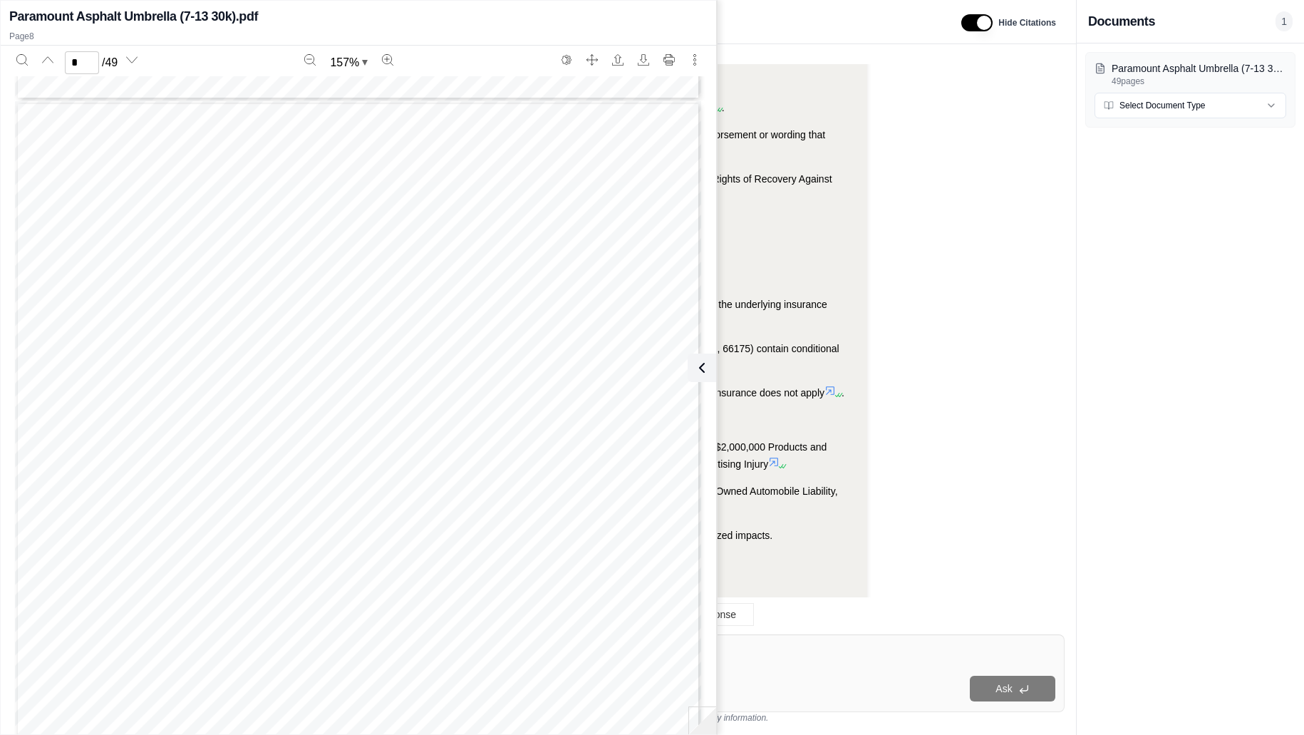
scroll to position [6198, 0]
type input "*"
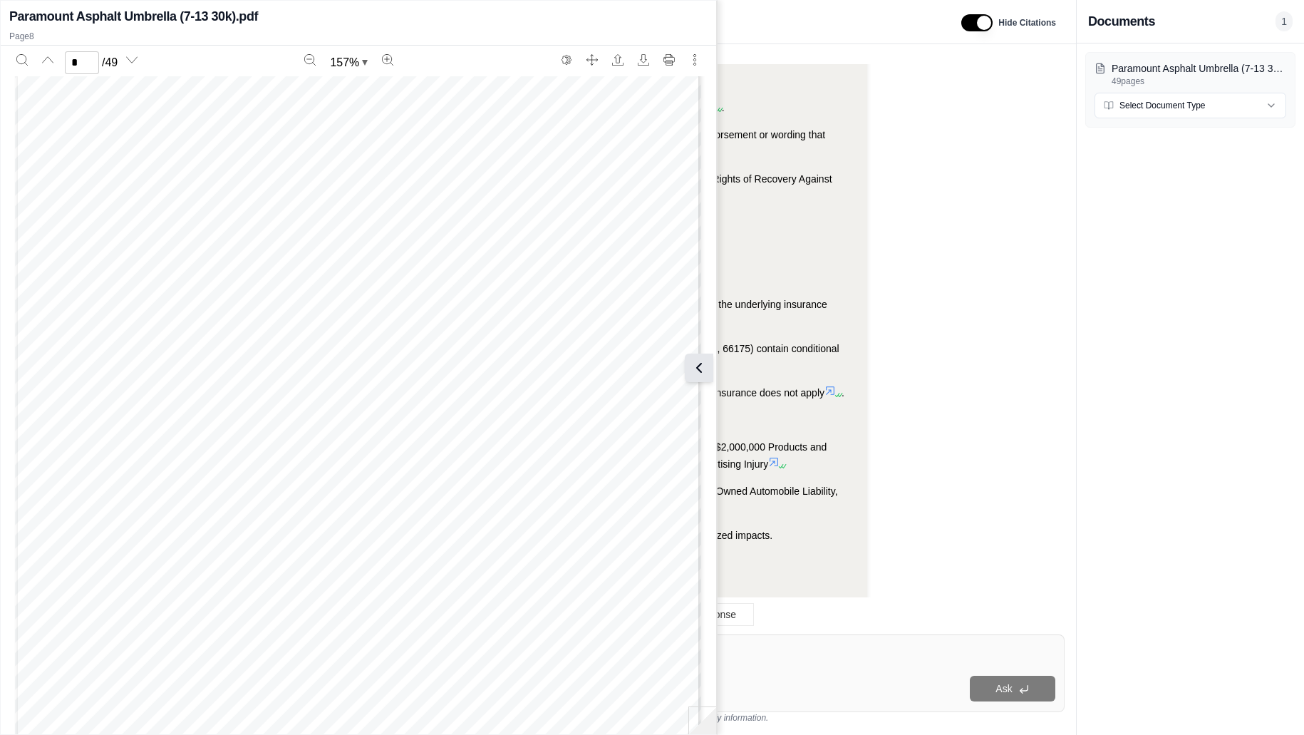
click at [704, 370] on icon at bounding box center [698, 367] width 17 height 17
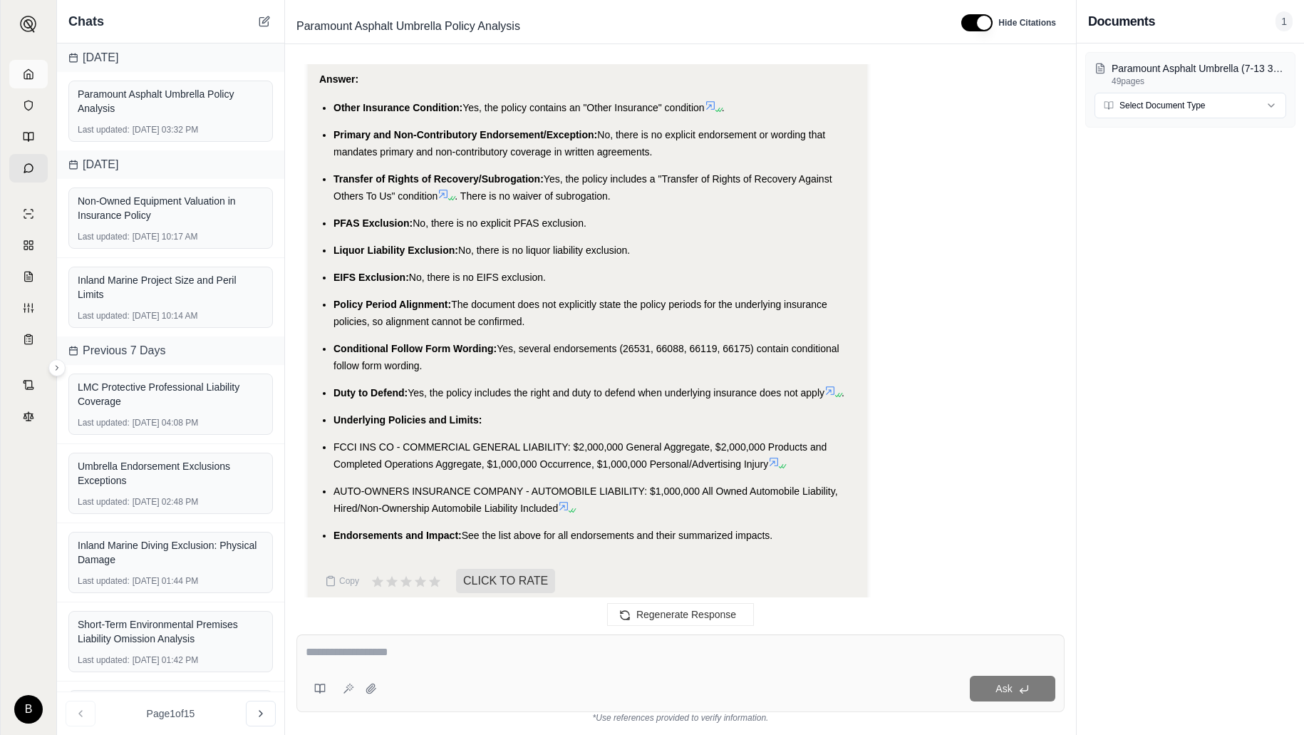
click at [29, 71] on icon at bounding box center [28, 73] width 11 height 11
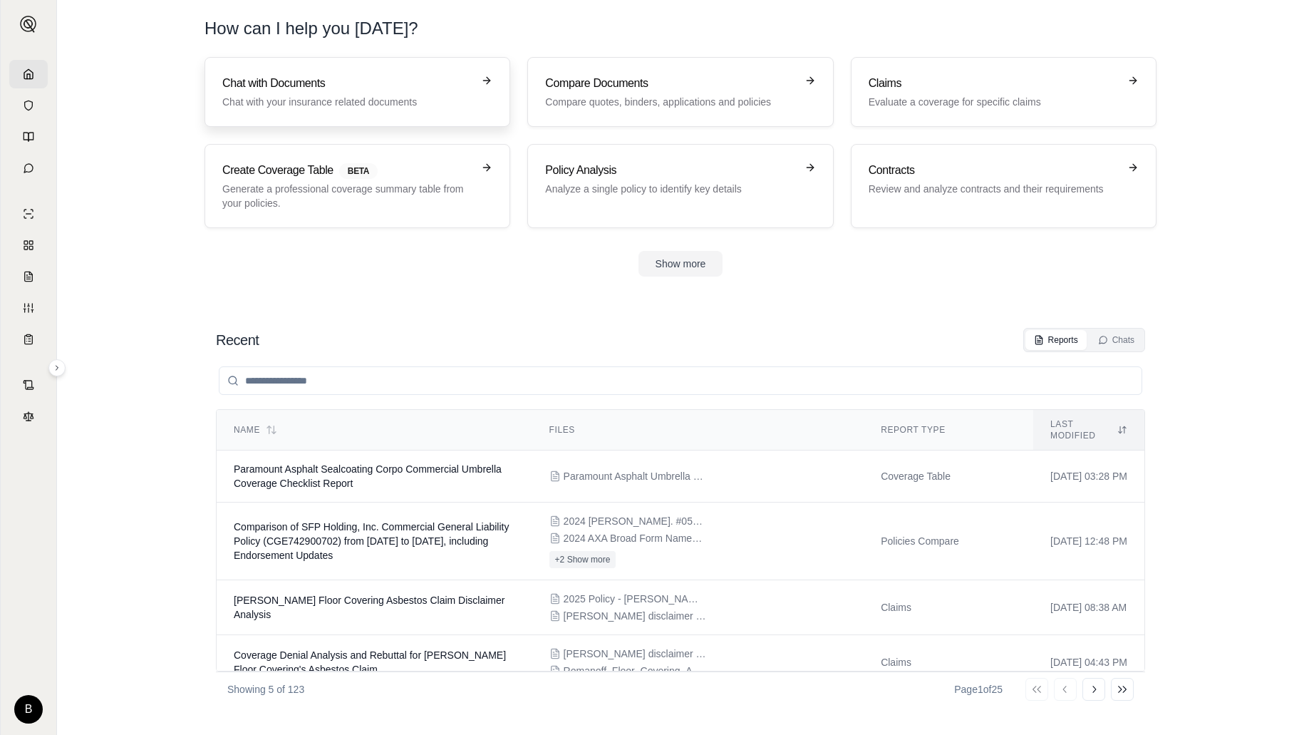
click at [259, 93] on div "Chat with Documents Chat with your insurance related documents" at bounding box center [347, 92] width 250 height 34
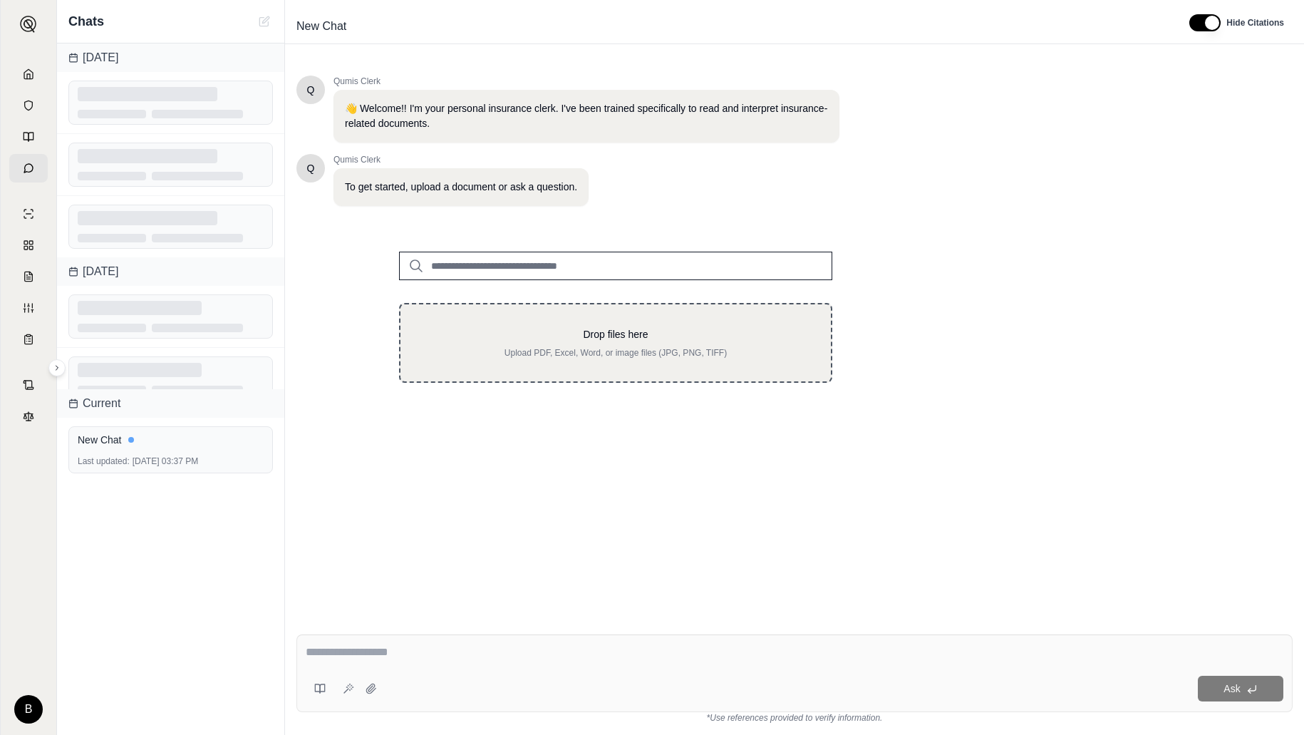
click at [603, 364] on div "Drop files here Upload PDF, Excel, Word, or image files (JPG, PNG, TIFF)" at bounding box center [615, 343] width 433 height 80
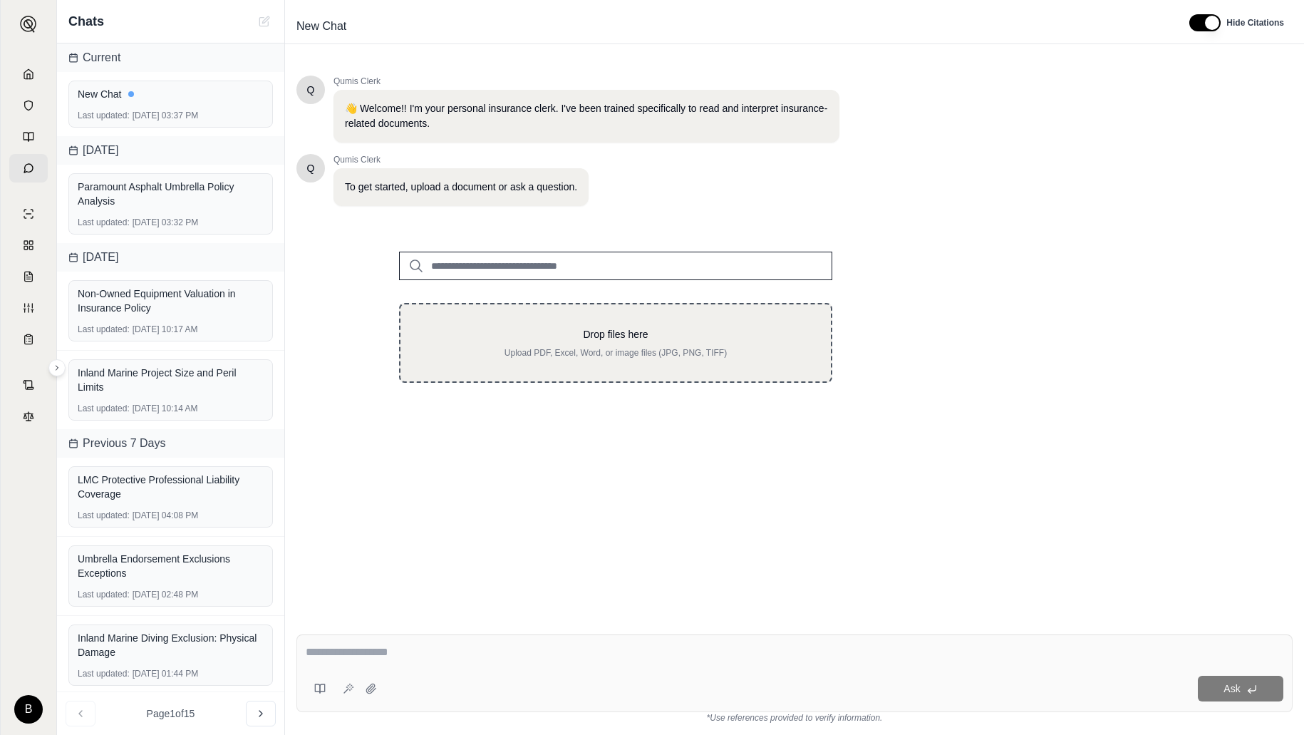
type input "**********"
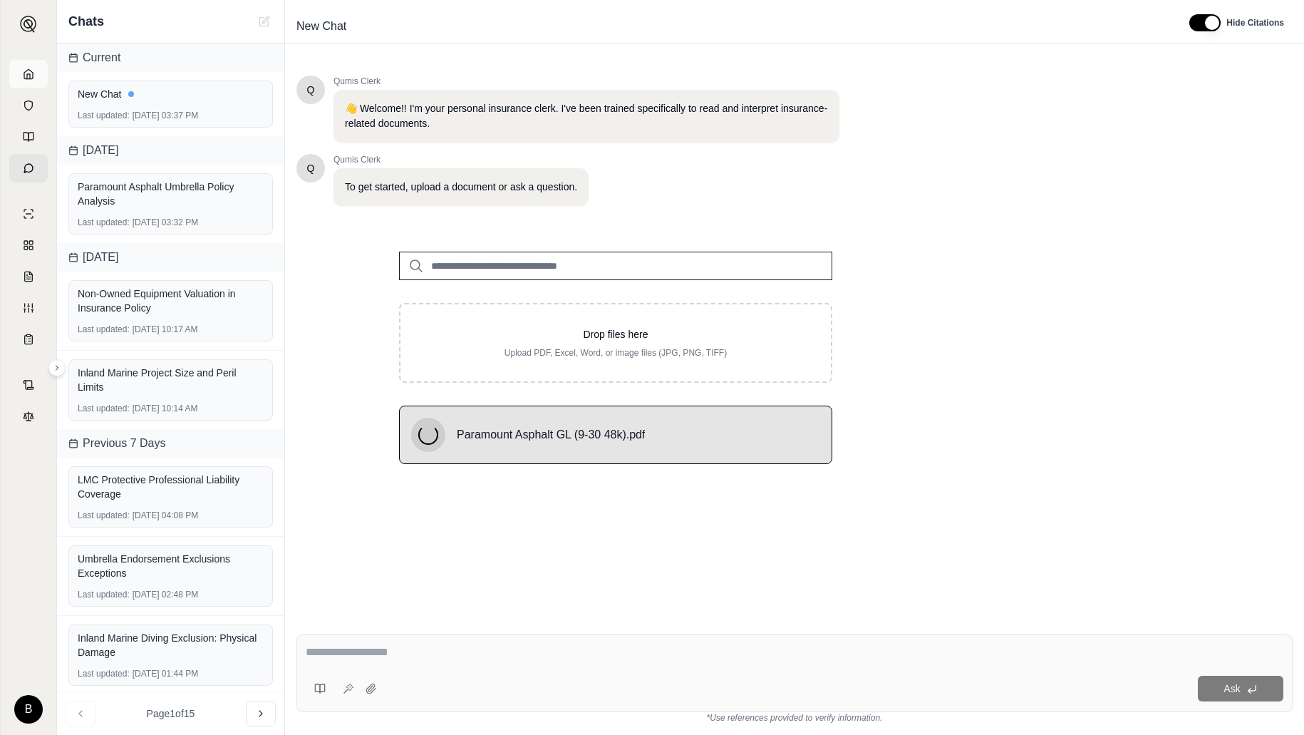
click at [26, 68] on icon at bounding box center [28, 73] width 11 height 11
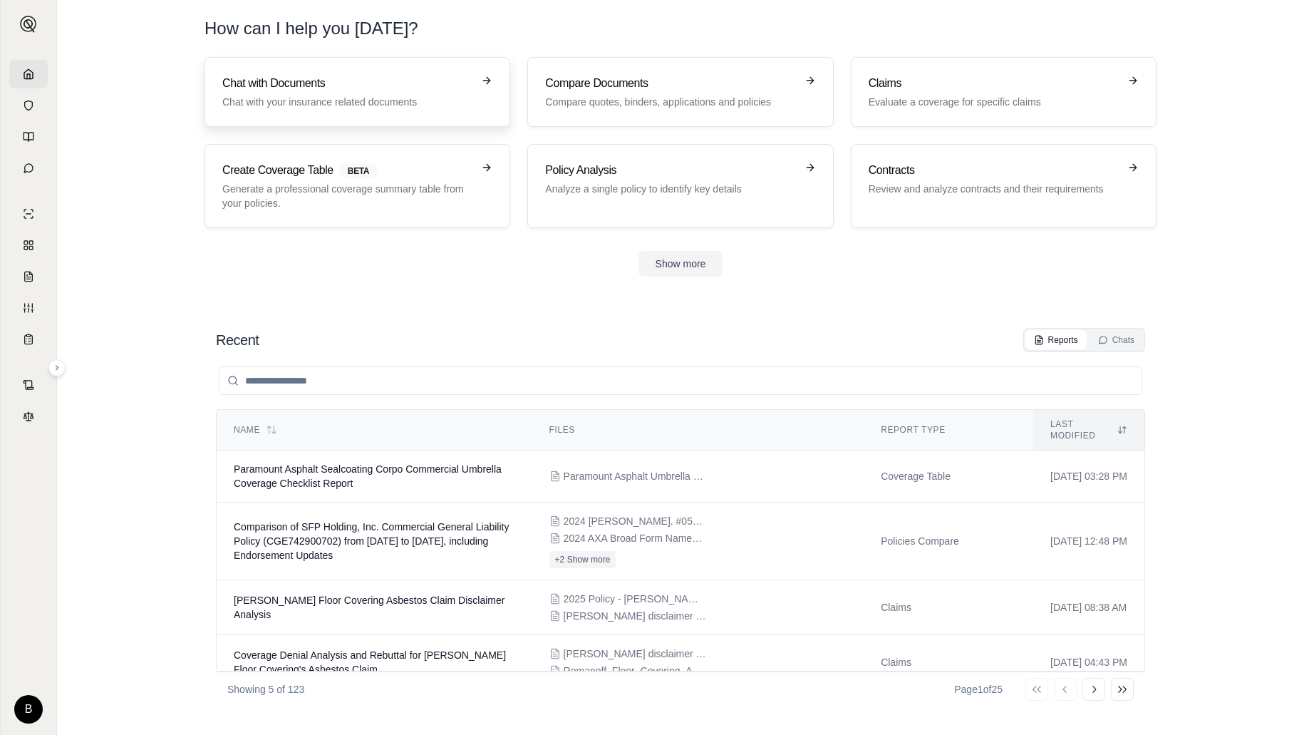
click at [338, 97] on p "Chat with your insurance related documents" at bounding box center [347, 102] width 250 height 14
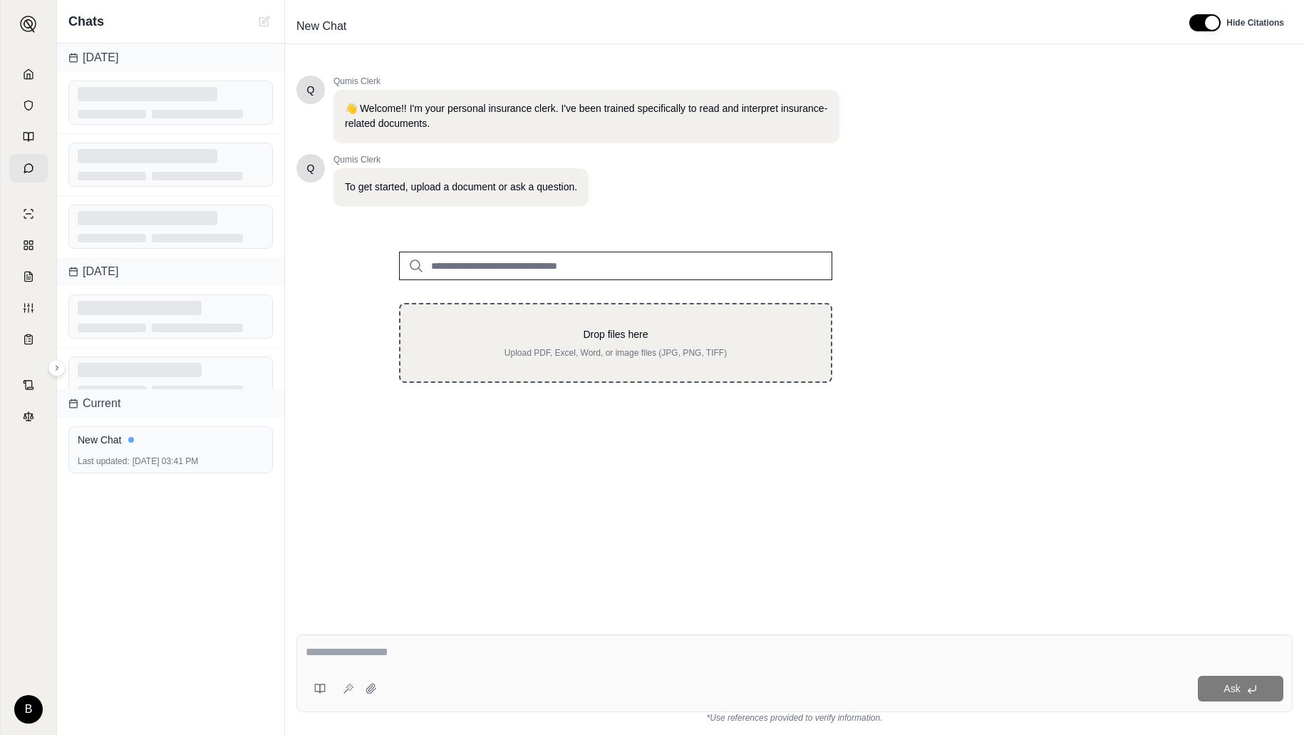
click at [618, 344] on div "Drop files here Upload PDF, Excel, Word, or image files (JPG, PNG, TIFF)" at bounding box center [615, 342] width 385 height 31
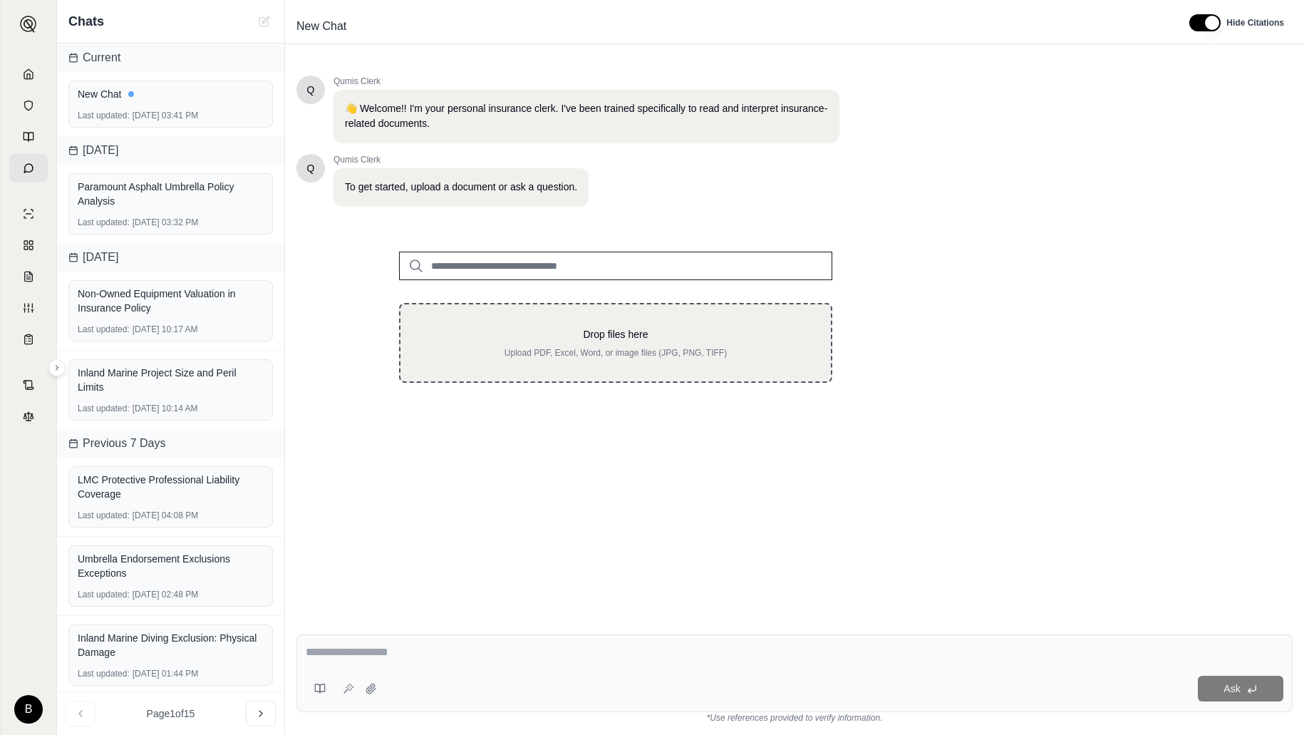
click at [688, 351] on p "Upload PDF, Excel, Word, or image files (JPG, PNG, TIFF)" at bounding box center [615, 352] width 385 height 11
type input "**********"
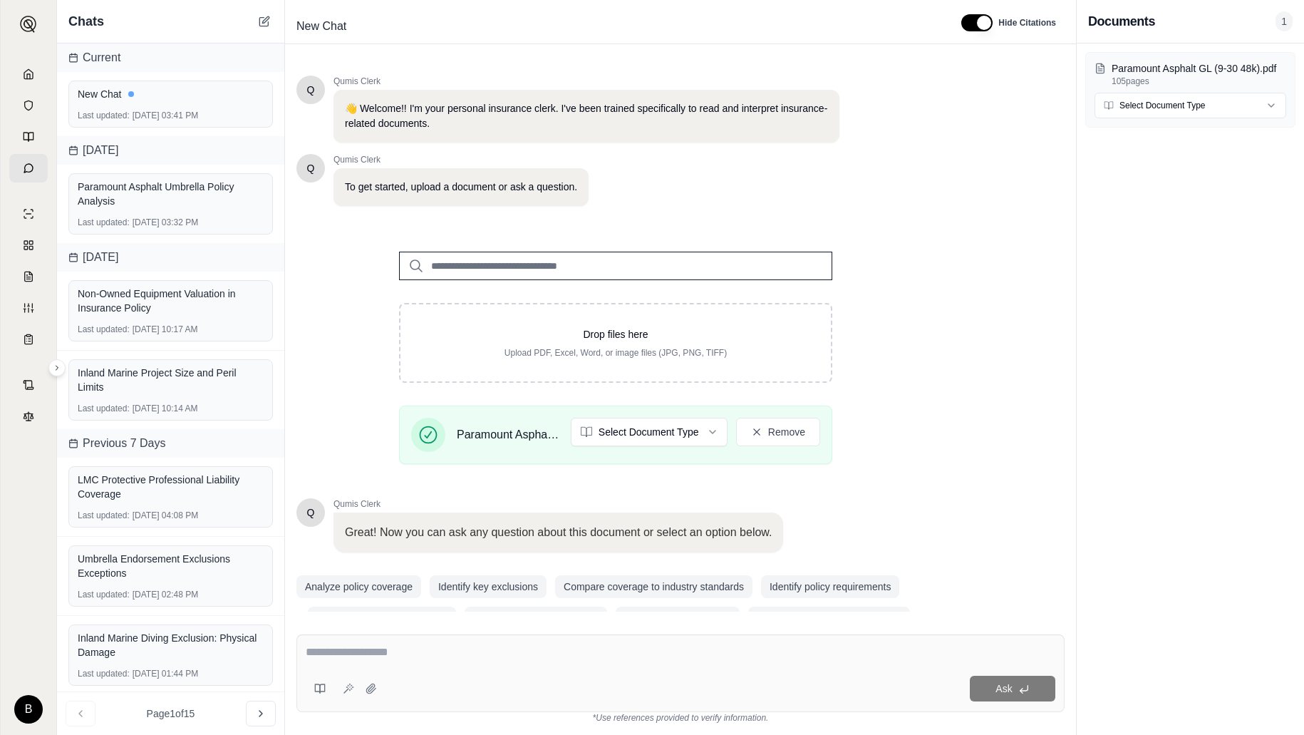
scroll to position [34, 0]
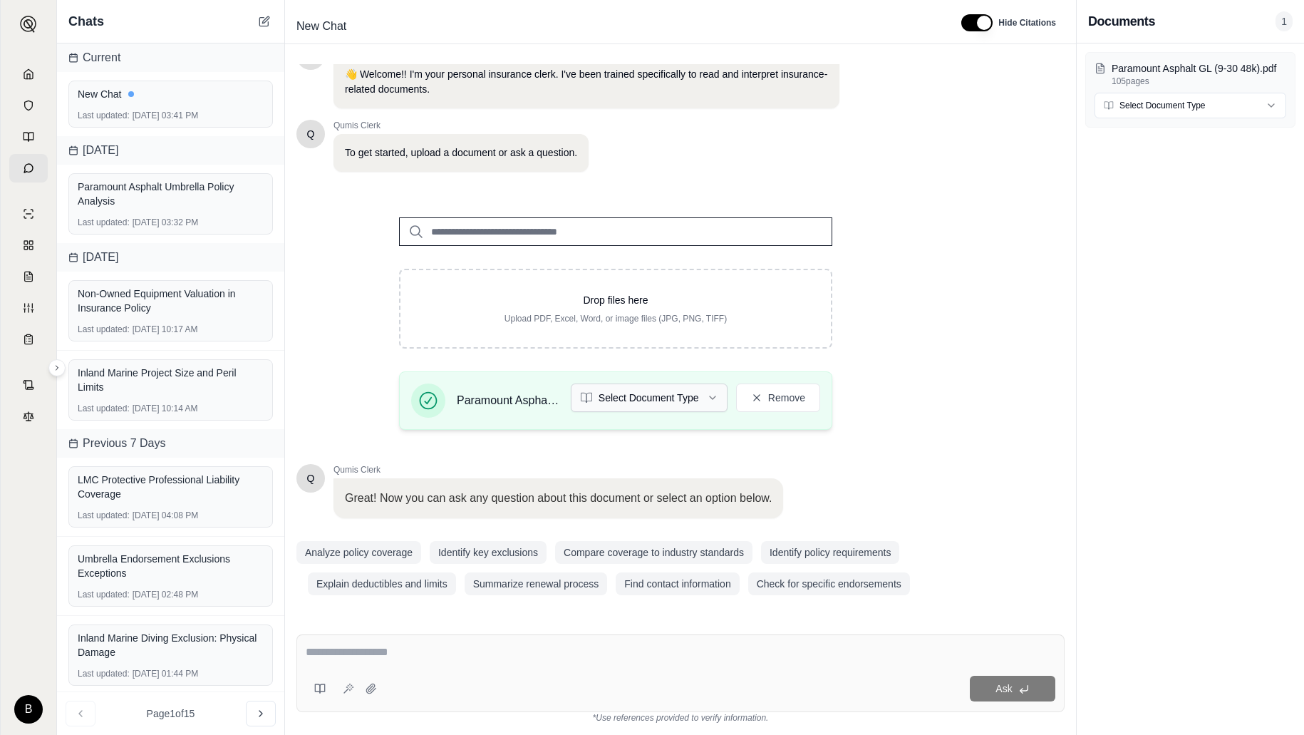
click at [708, 390] on html "B Chats Current New Chat Last updated: [DATE] 03:41 PM [DATE] Paramount Asphalt…" at bounding box center [652, 367] width 1304 height 735
click at [445, 656] on textarea at bounding box center [681, 651] width 750 height 17
type textarea "**********"
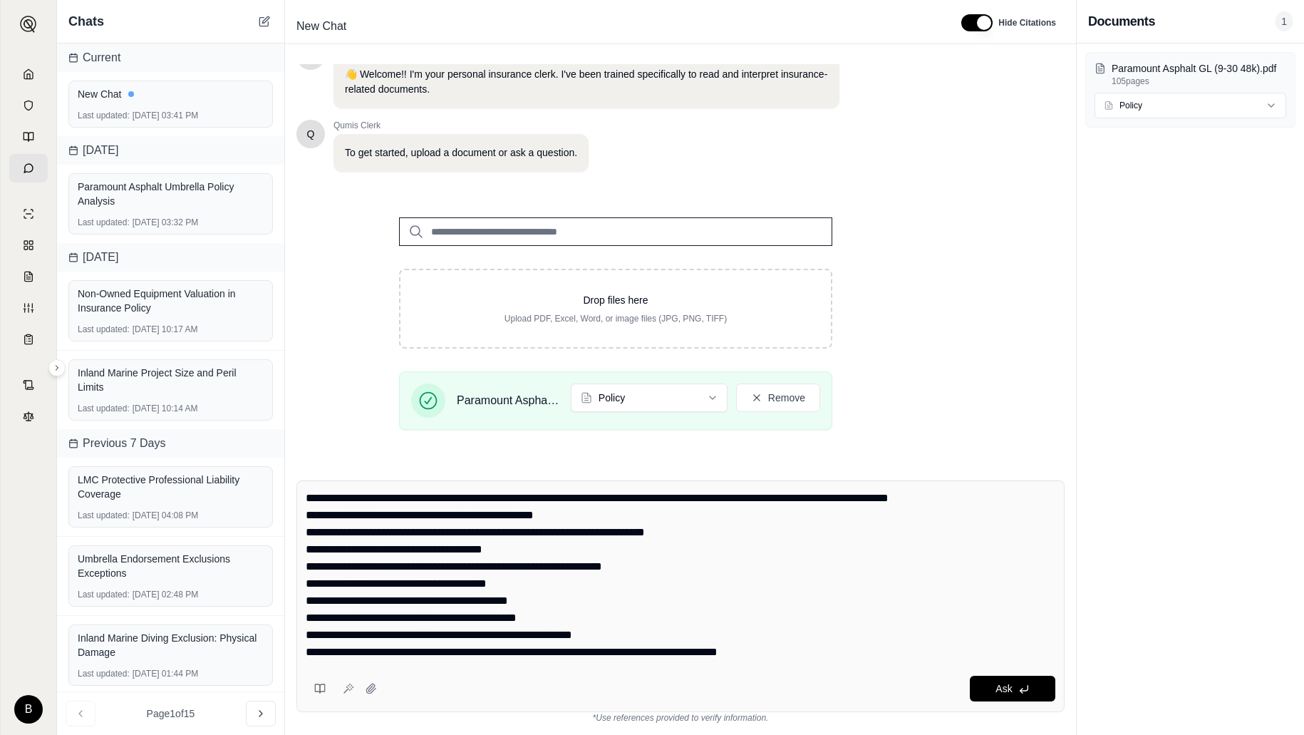
click at [792, 637] on textarea at bounding box center [681, 575] width 750 height 171
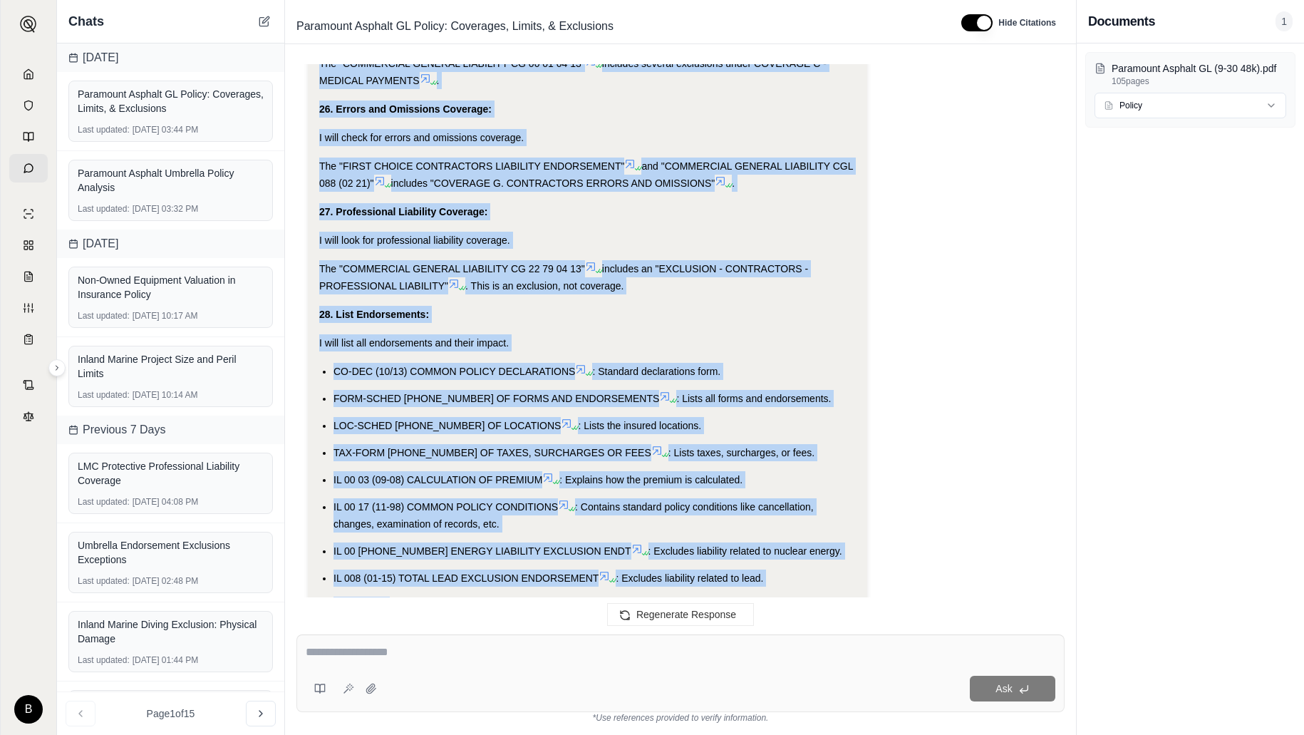
scroll to position [6442, 0]
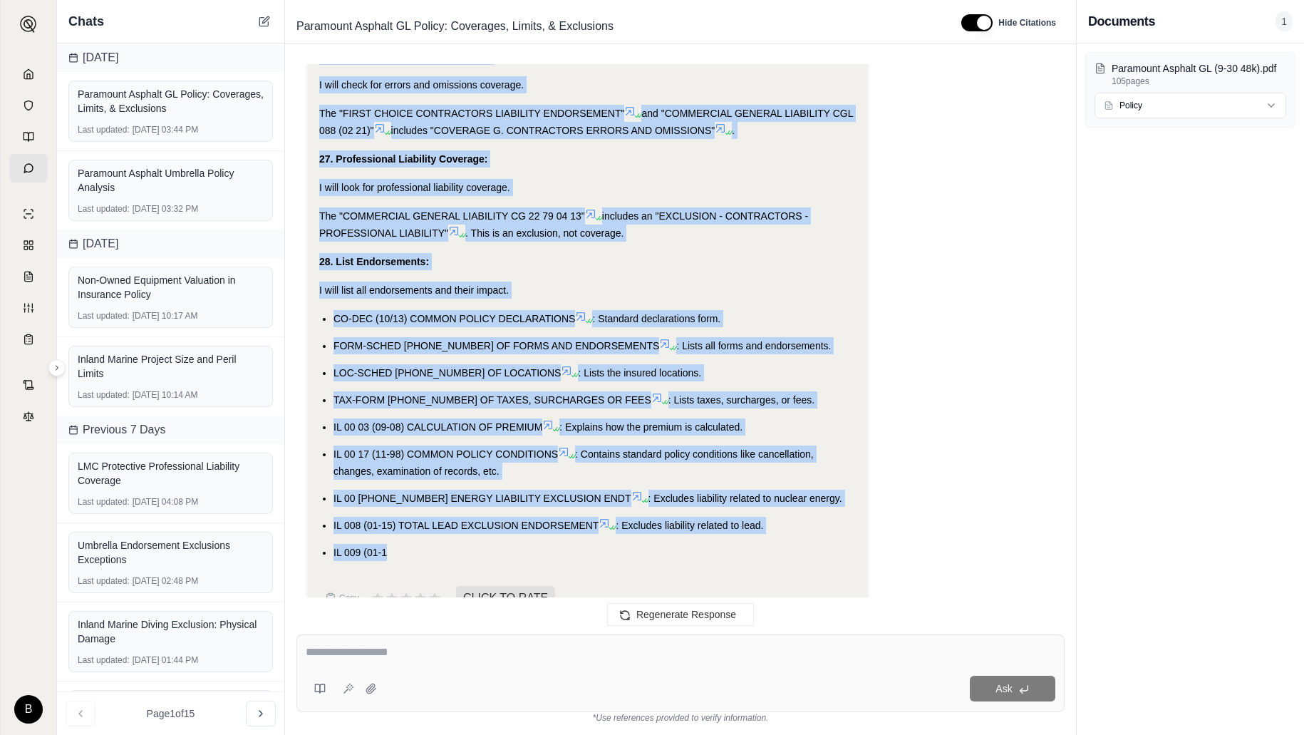
drag, startPoint x: 319, startPoint y: 230, endPoint x: 418, endPoint y: 516, distance: 302.7
copy div "1. Waiver of Subrogation: I will search the document for "waiver of subrogation…"
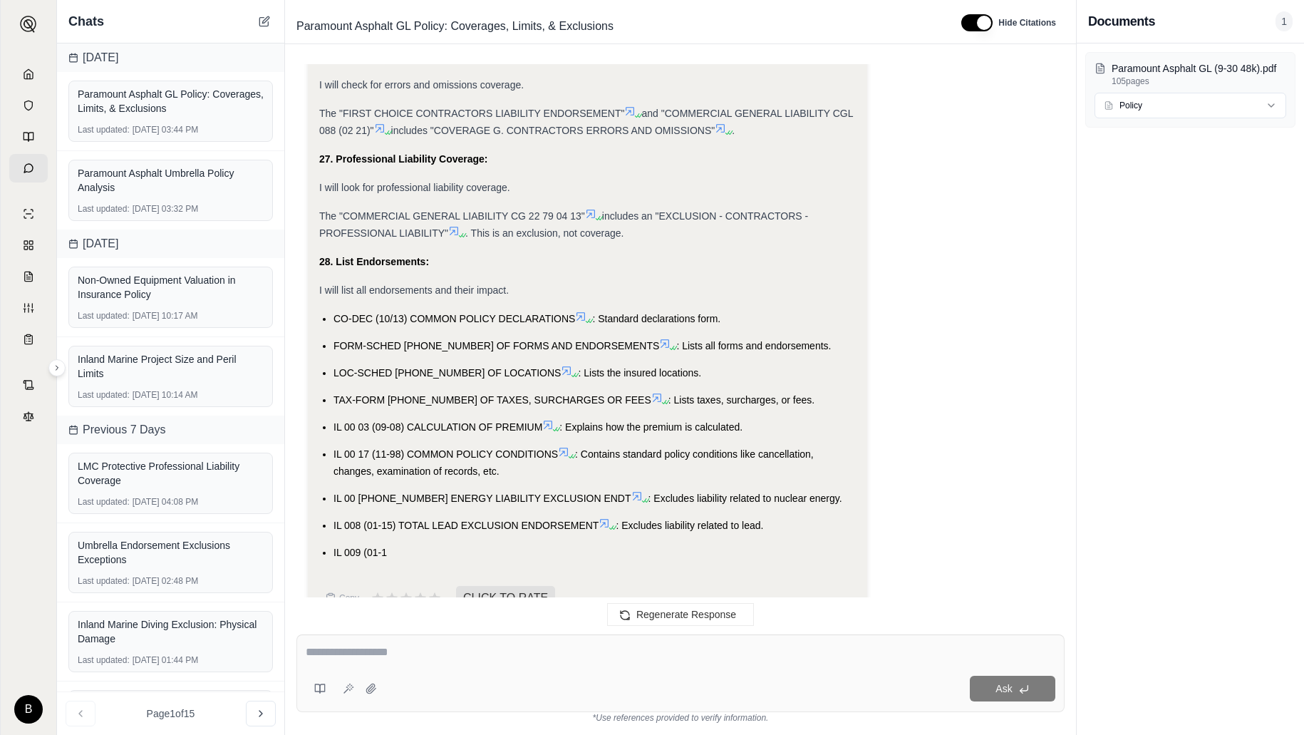
click at [455, 659] on textarea at bounding box center [681, 651] width 750 height 17
type textarea "**********"
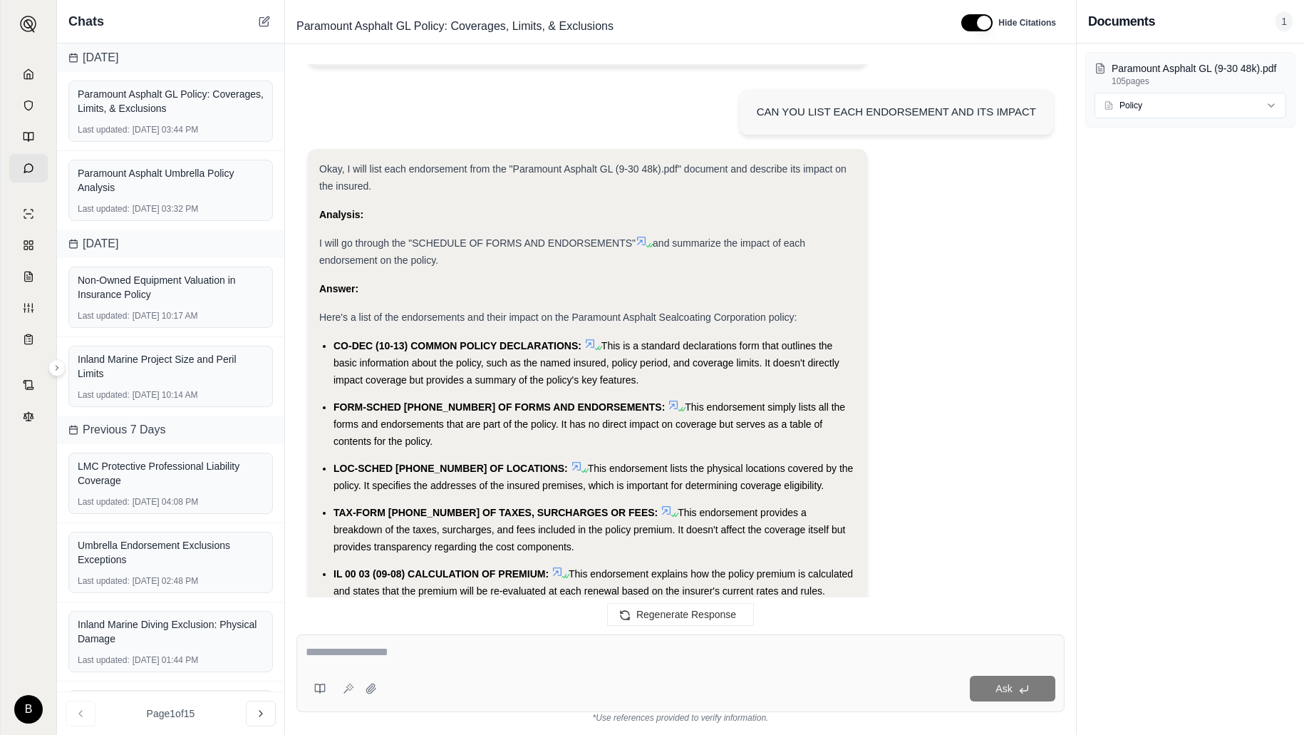
scroll to position [7088, 0]
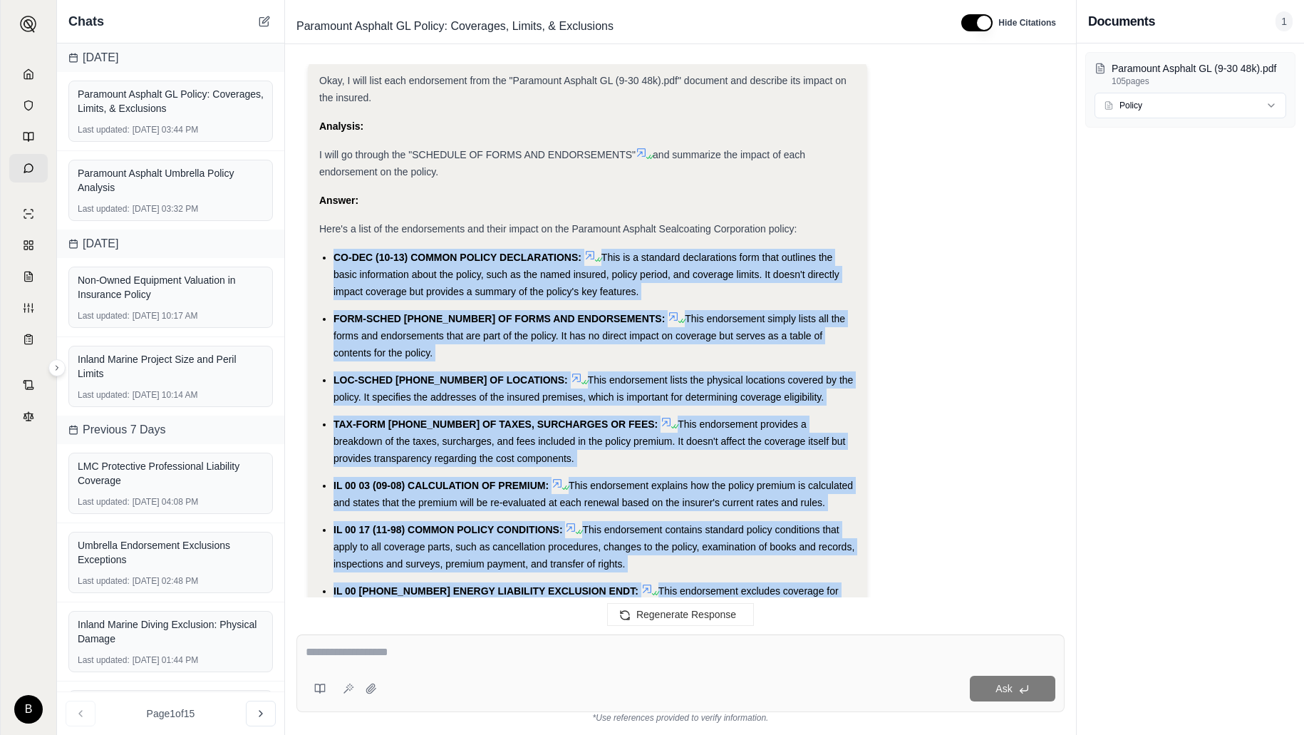
drag, startPoint x: 465, startPoint y: 385, endPoint x: 330, endPoint y: 222, distance: 212.0
copy ul "CO-DEC (10-13) COMMON POLICY DECLARATIONS: This is a standard declarations form…"
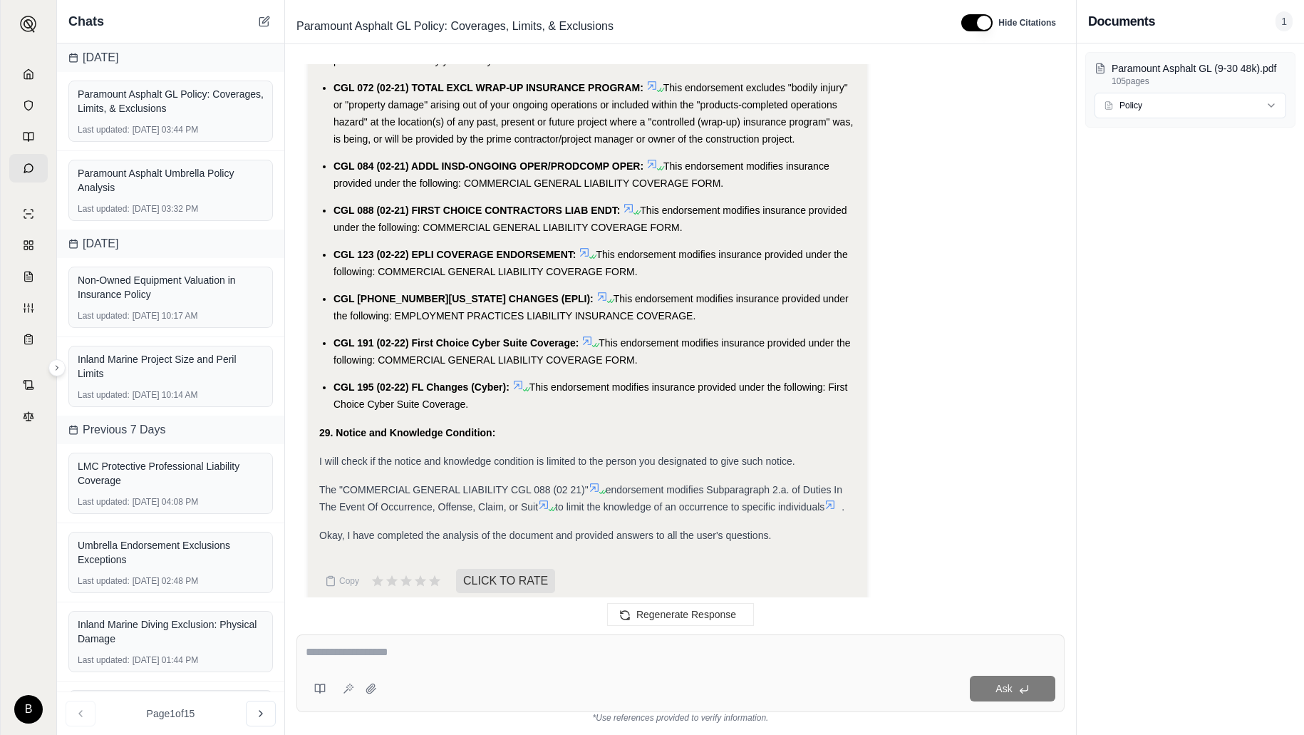
click at [455, 650] on textarea at bounding box center [681, 651] width 750 height 17
type textarea "**********"
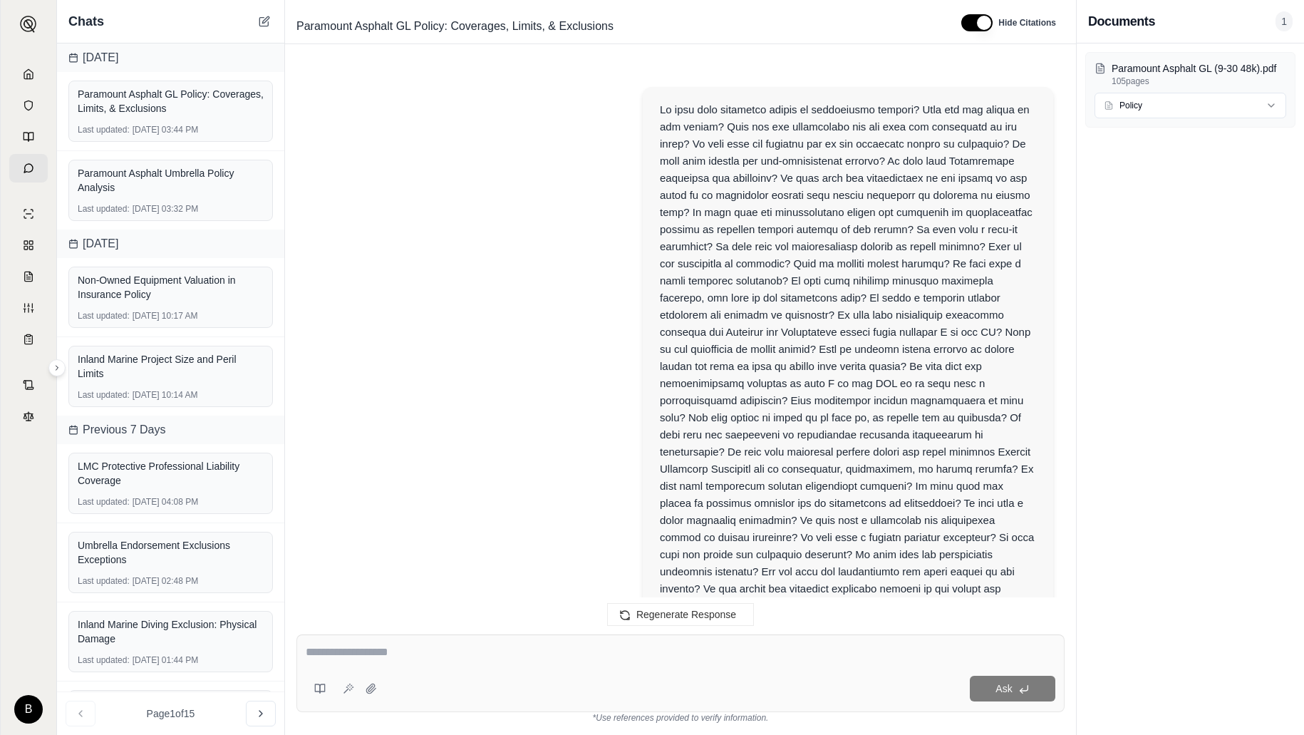
scroll to position [9315, 0]
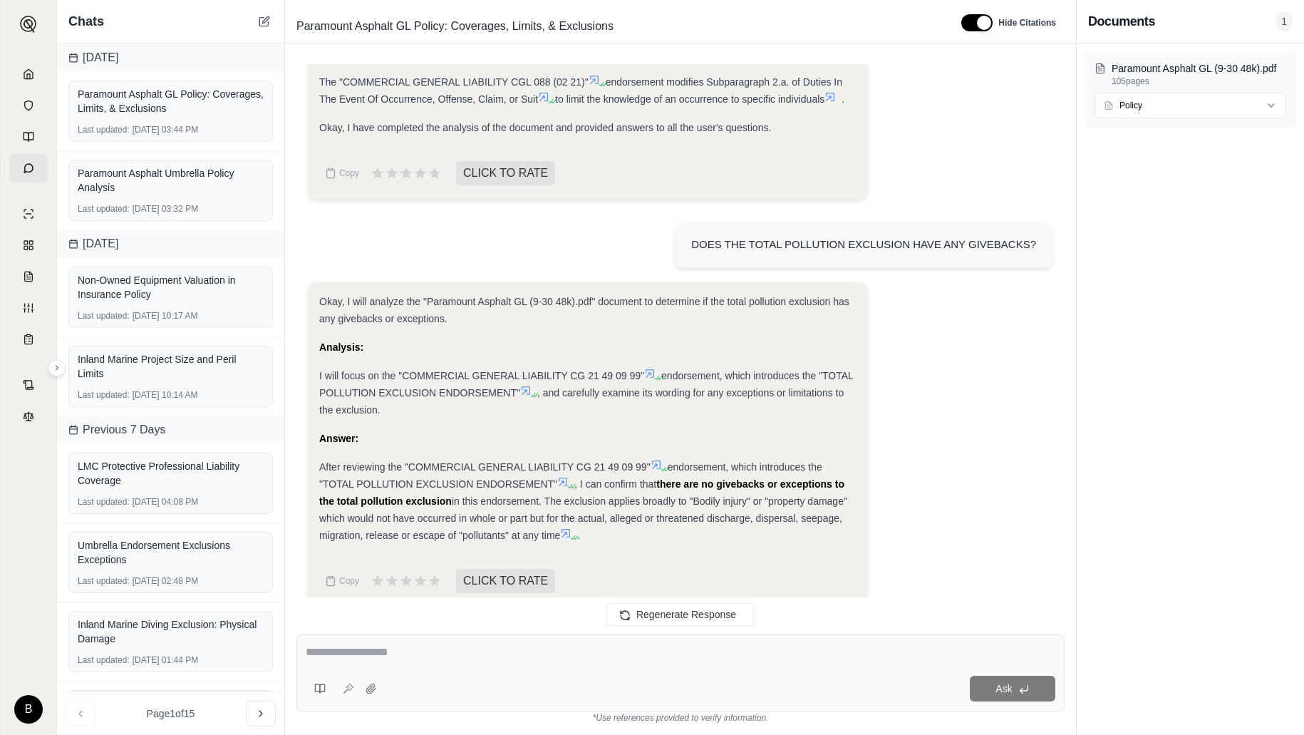
click at [566, 476] on icon at bounding box center [562, 481] width 11 height 11
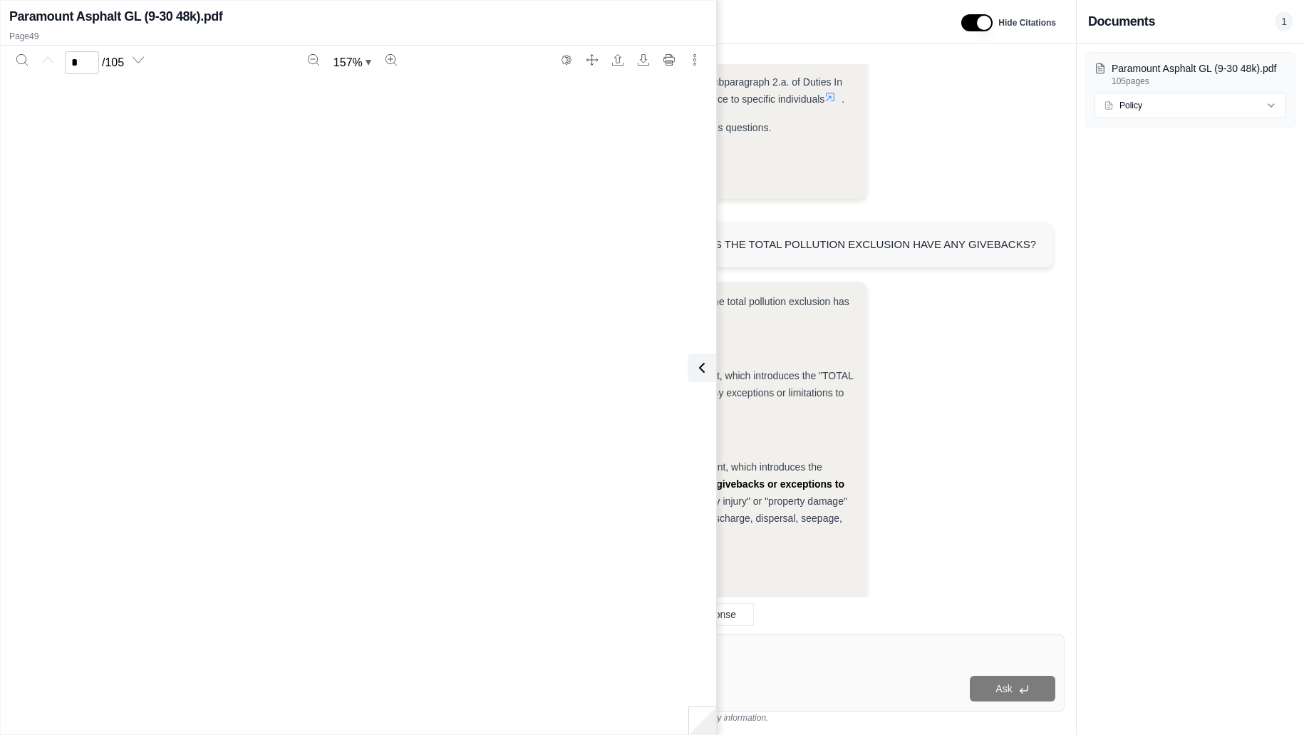
scroll to position [42625, 0]
type input "**"
